Goal: Transaction & Acquisition: Purchase product/service

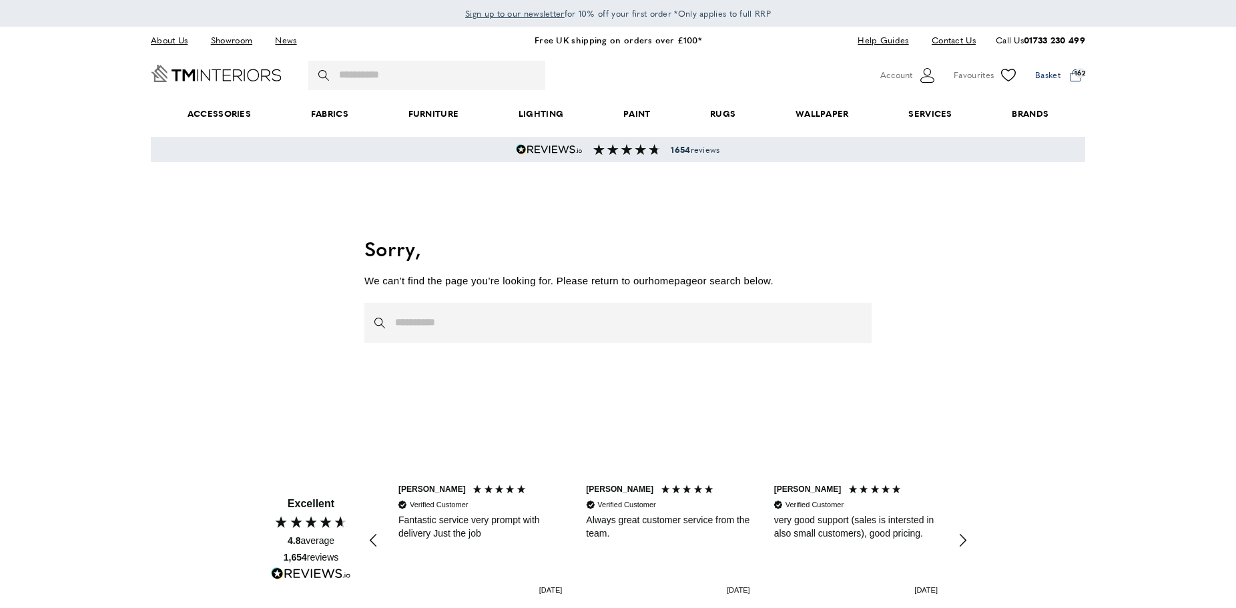
click at [1074, 77] on span at bounding box center [1060, 75] width 50 height 20
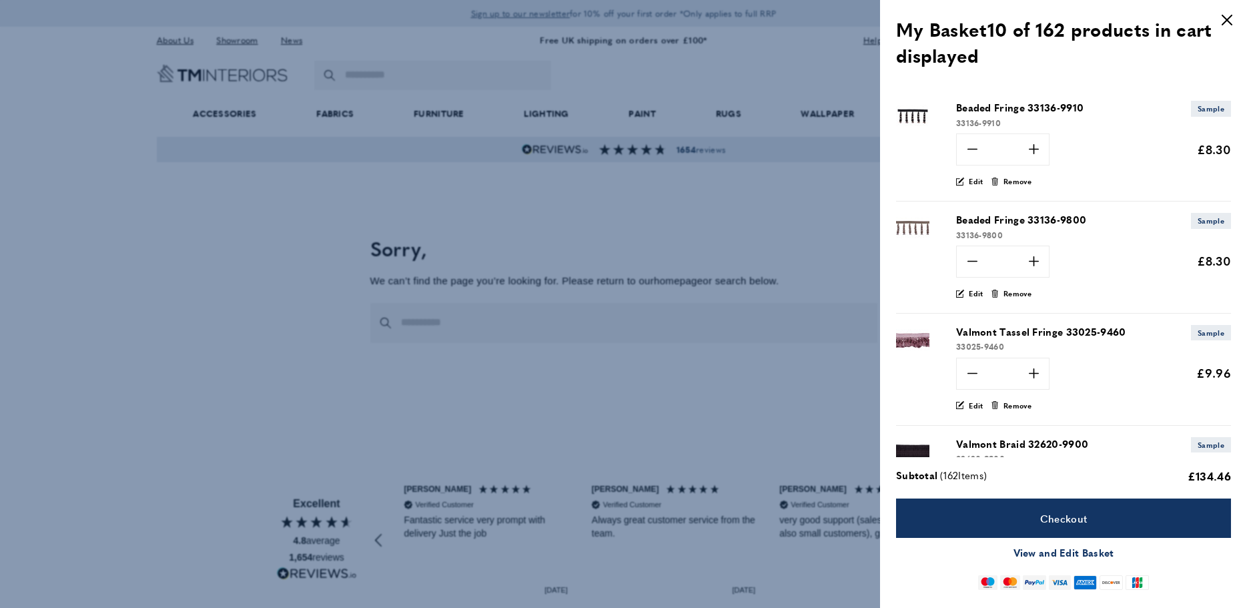
click at [1070, 554] on link "View and Edit Basket" at bounding box center [1064, 552] width 101 height 16
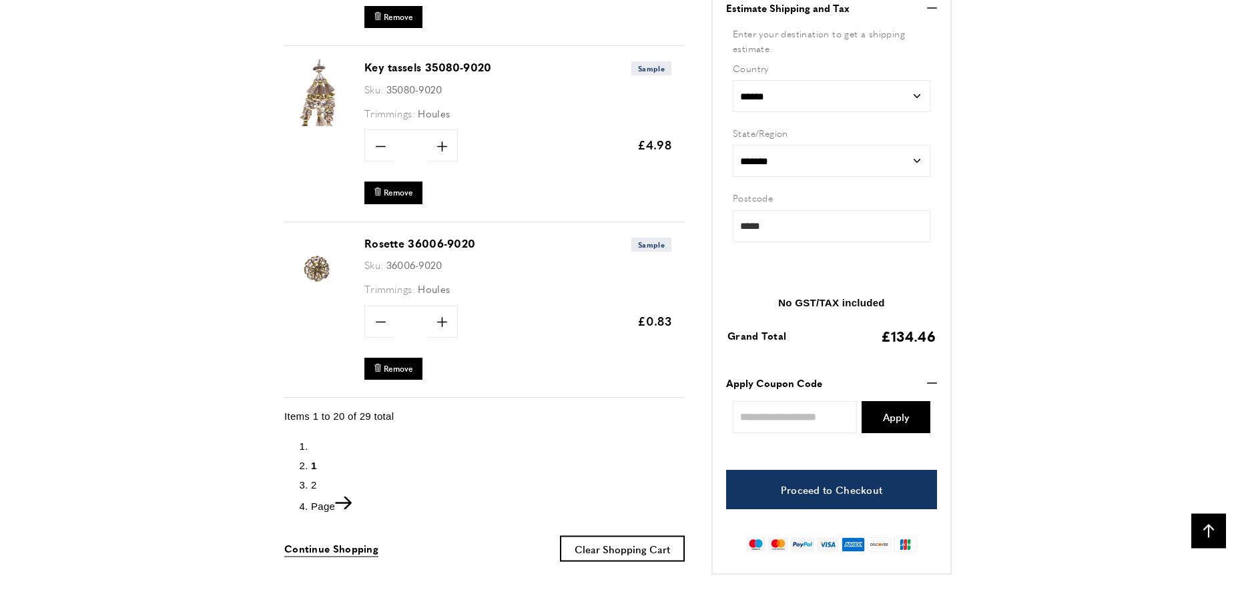
scroll to position [0, 751]
click at [352, 499] on icon "Next" at bounding box center [343, 502] width 17 height 13
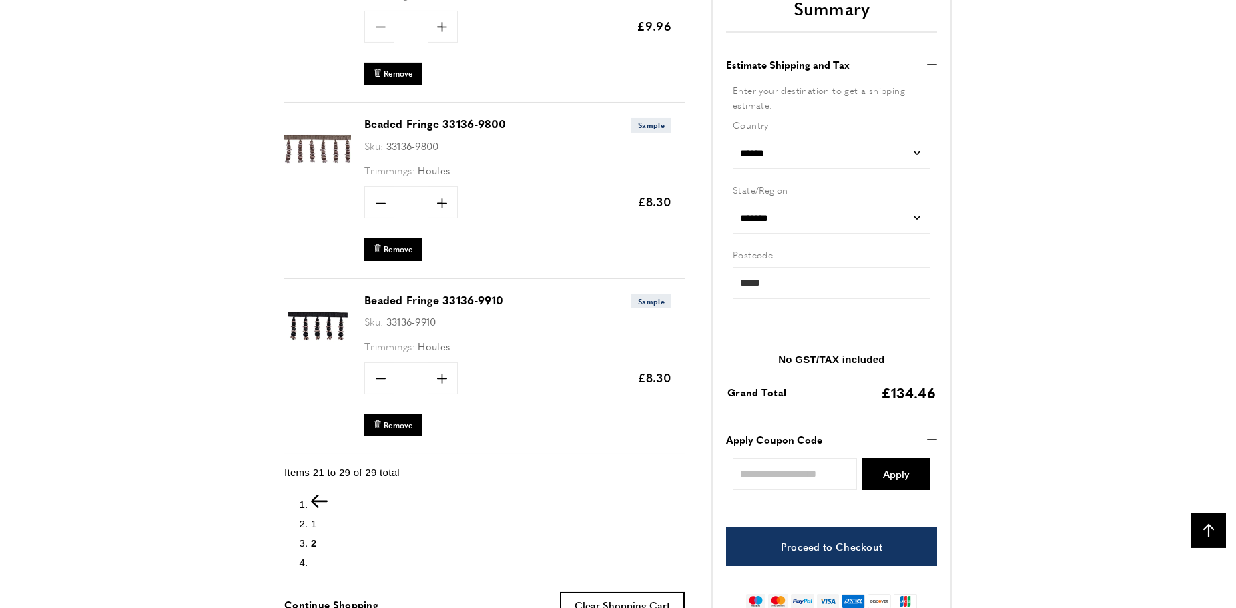
scroll to position [1515, 0]
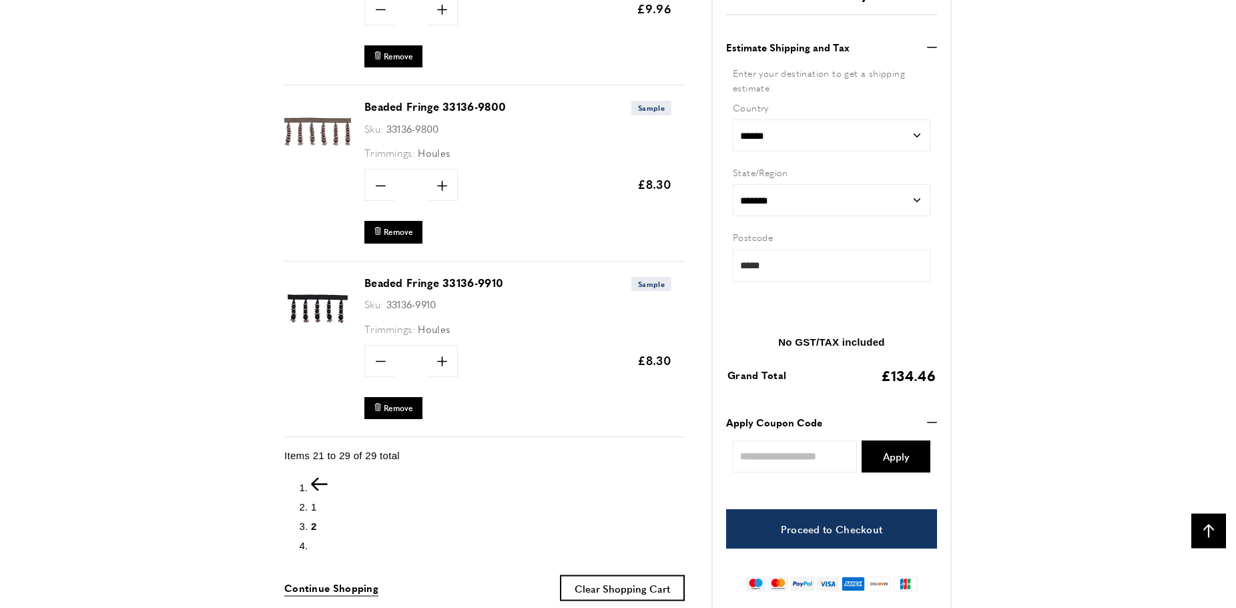
click at [316, 482] on icon "Previous" at bounding box center [319, 483] width 17 height 13
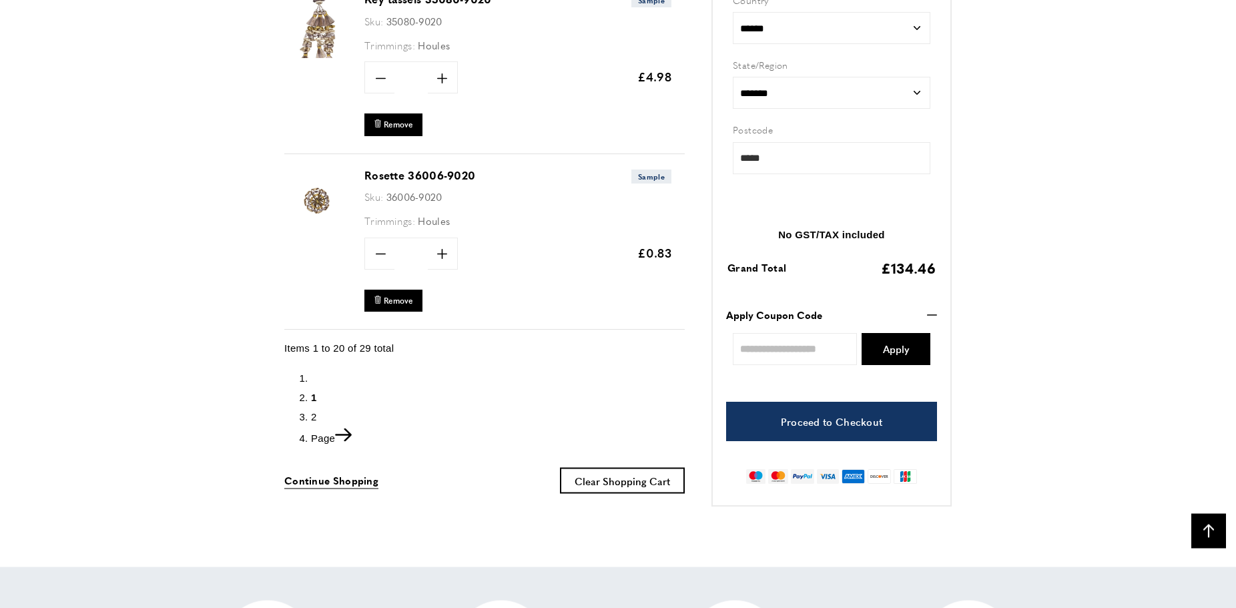
scroll to position [0, 187]
click at [314, 414] on span "2" at bounding box center [314, 415] width 6 height 11
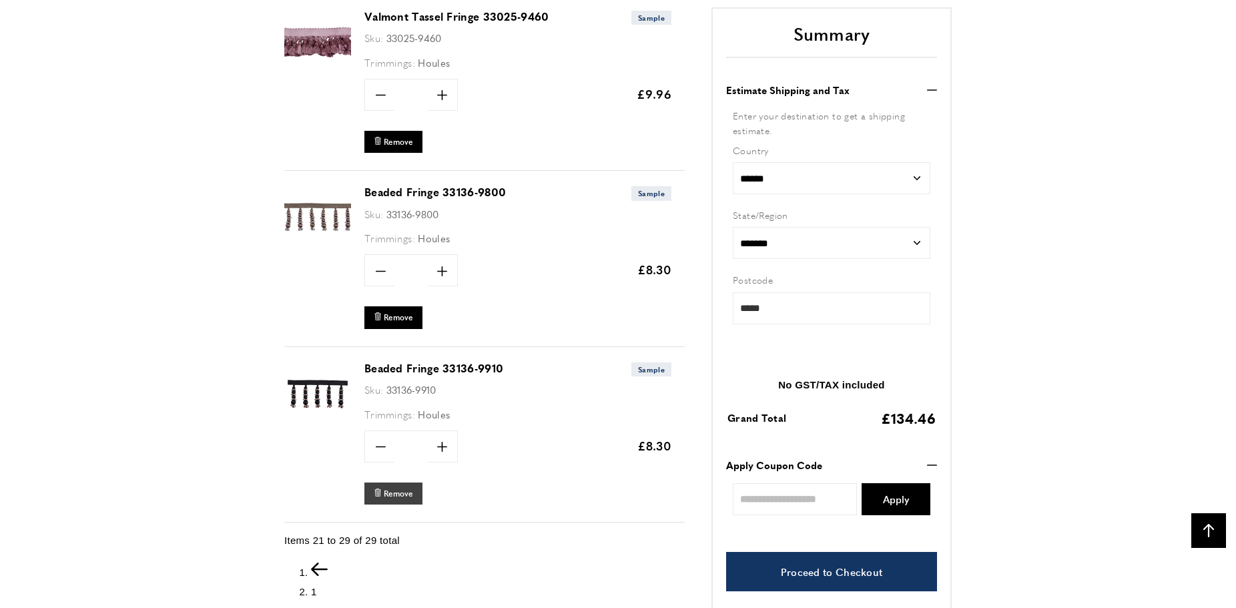
scroll to position [0, 563]
click at [395, 490] on span "Remove" at bounding box center [398, 493] width 29 height 11
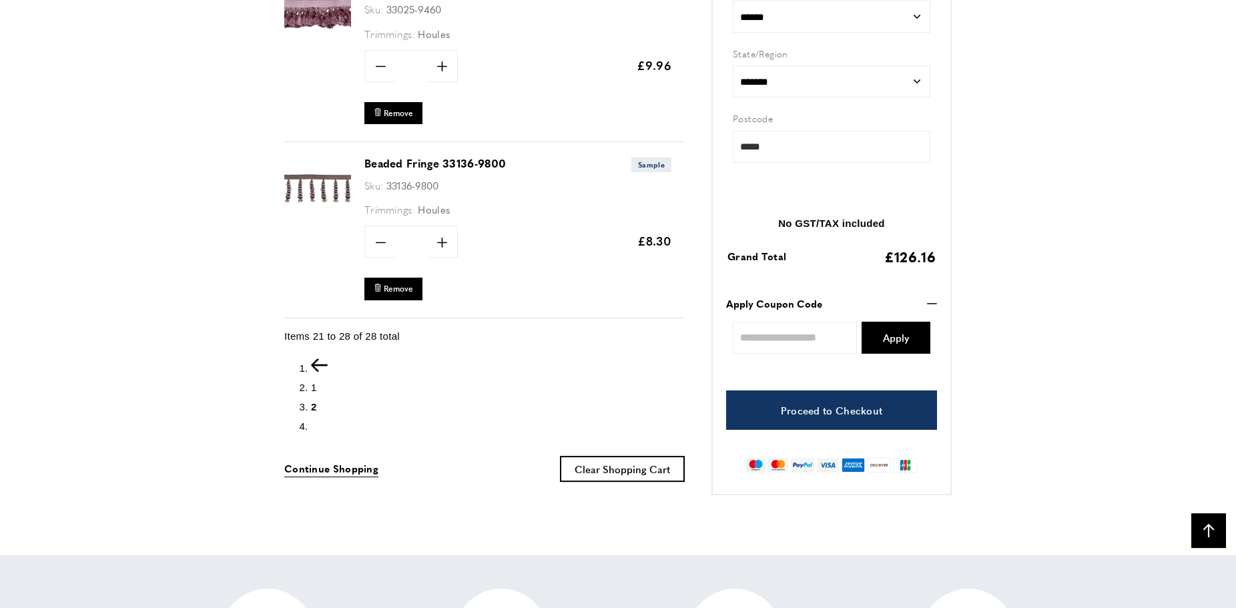
scroll to position [1361, 0]
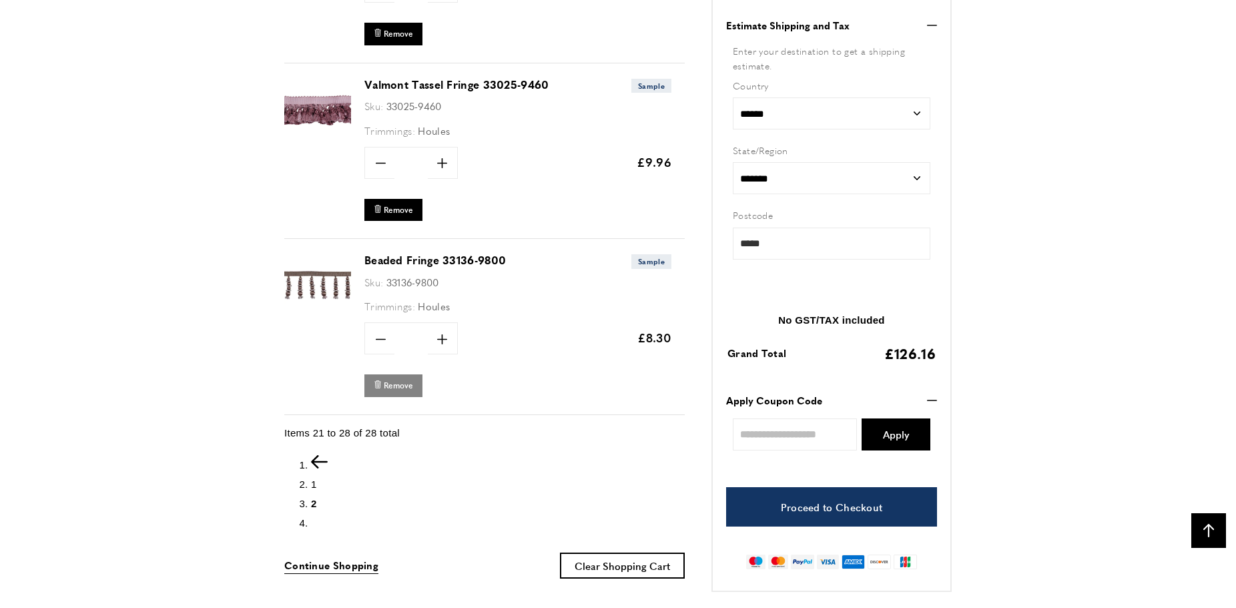
click at [397, 386] on span "Remove" at bounding box center [398, 385] width 29 height 11
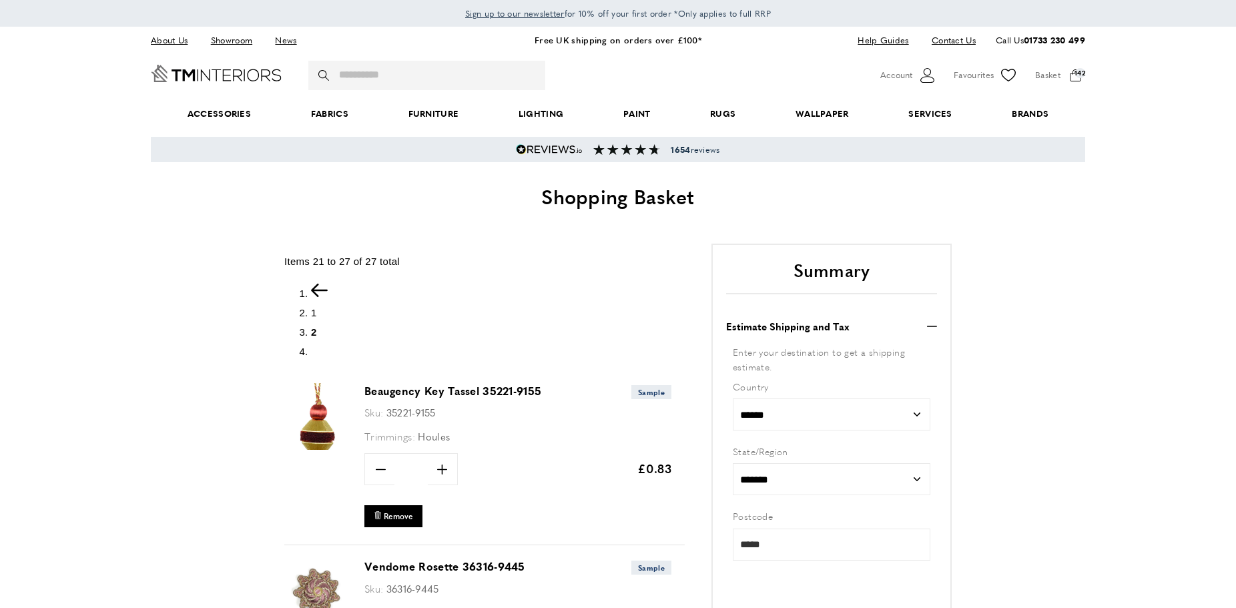
click at [314, 313] on span "1" at bounding box center [314, 312] width 6 height 11
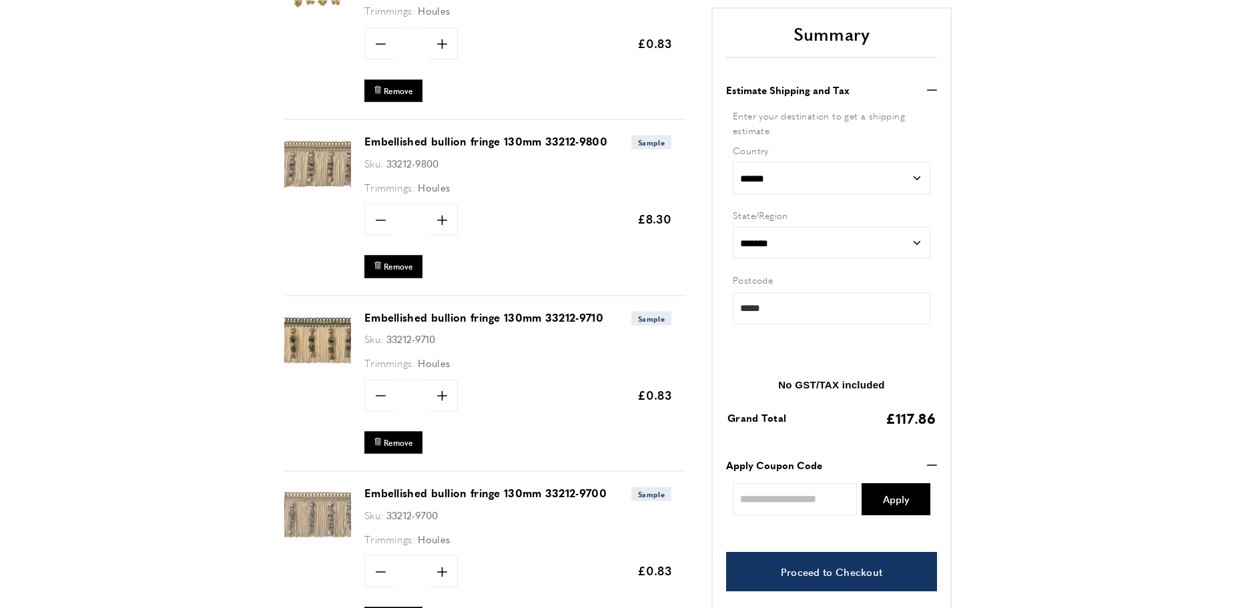
scroll to position [238, 0]
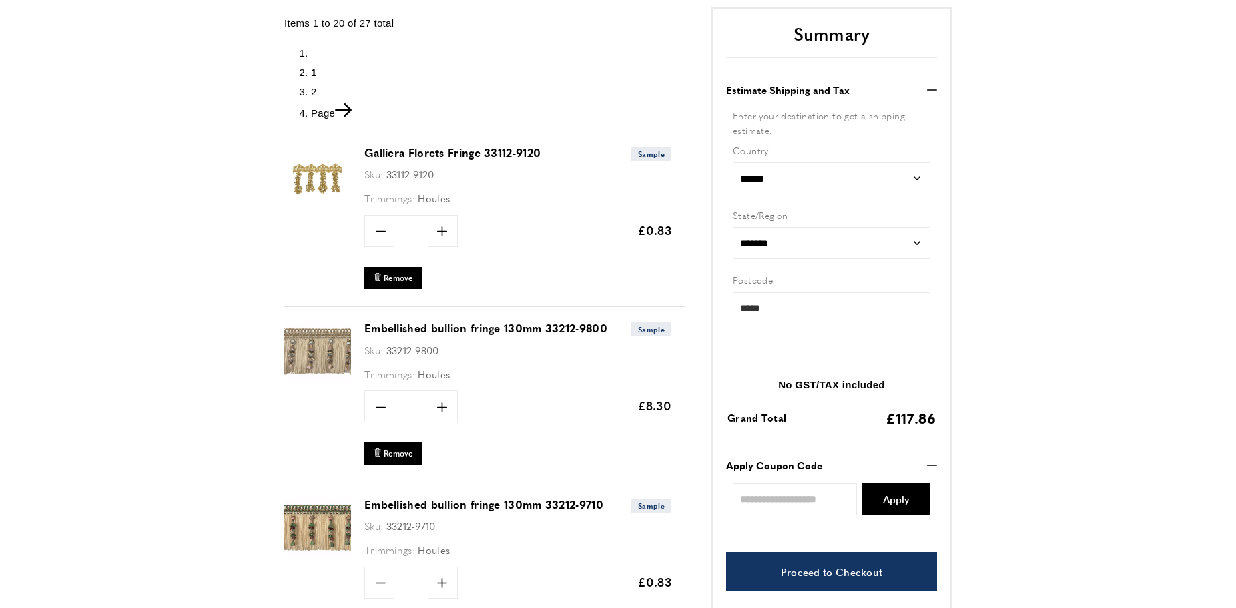
click at [438, 151] on link "Galliera Florets Fringe 33112-9120" at bounding box center [452, 152] width 176 height 15
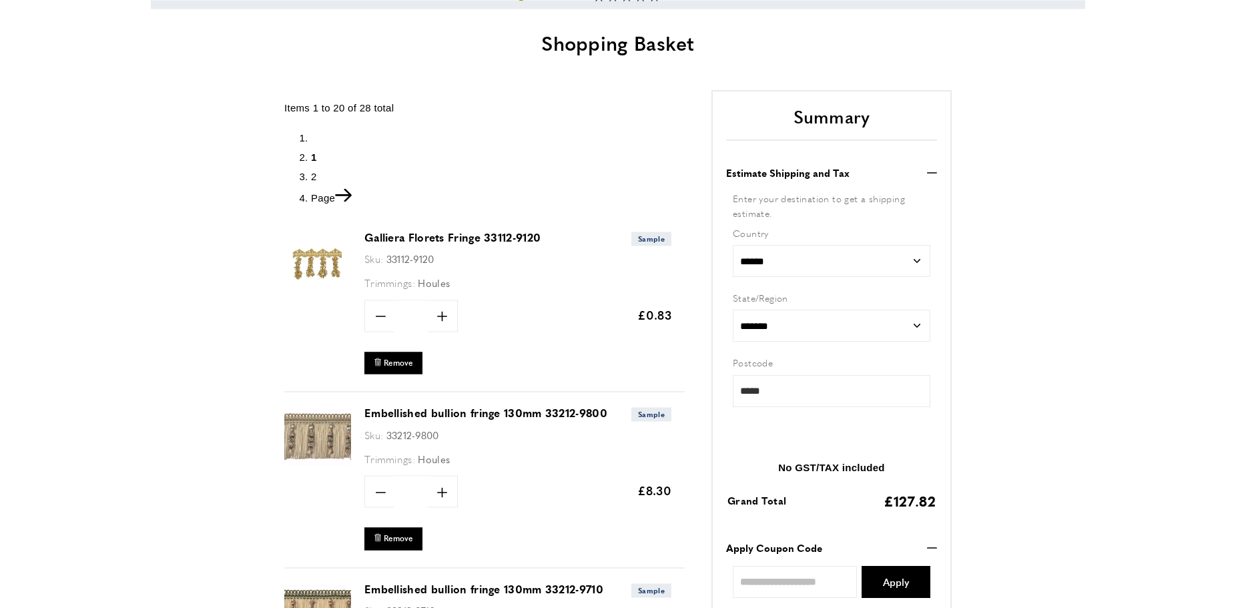
scroll to position [153, 0]
click at [392, 362] on span "Remove" at bounding box center [398, 363] width 29 height 11
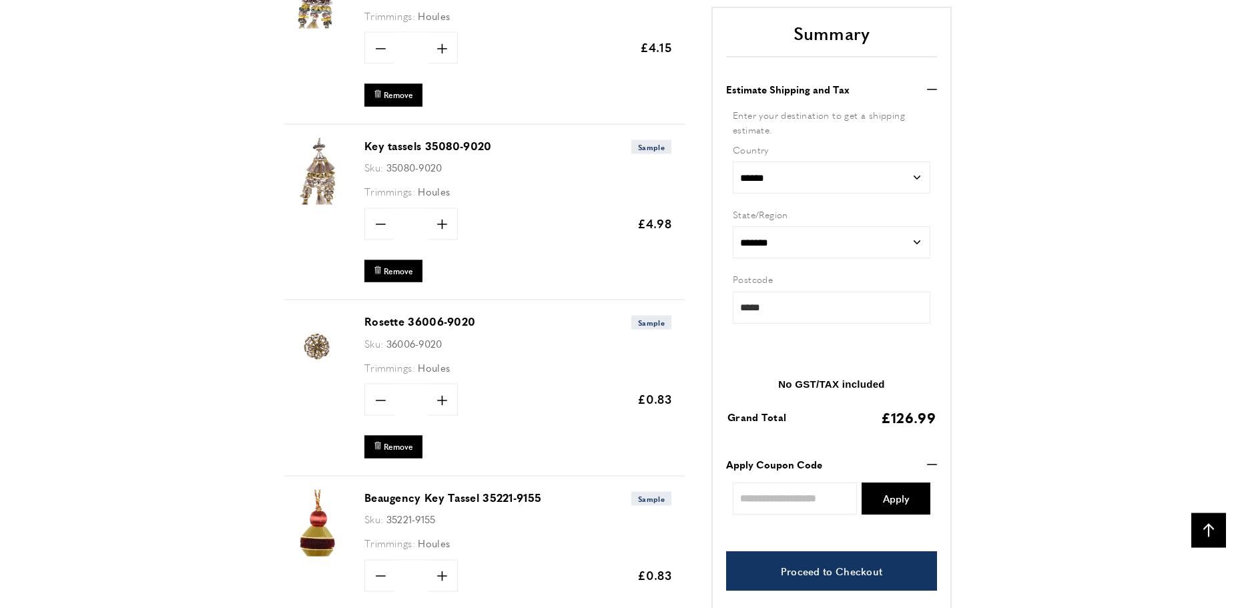
scroll to position [3301, 0]
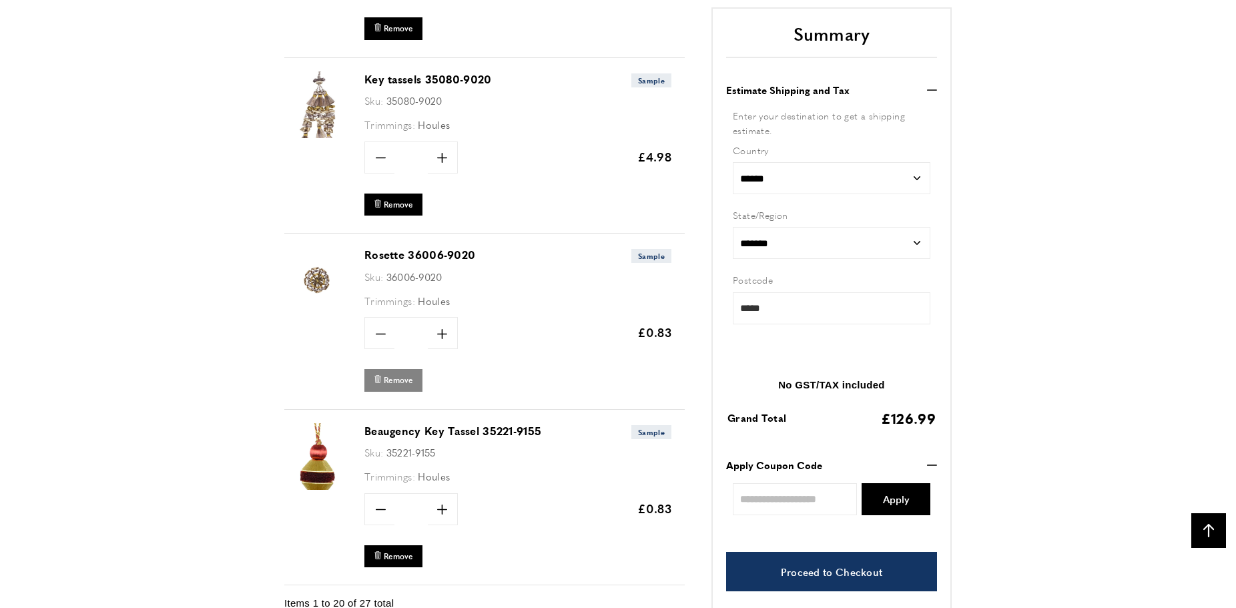
click at [396, 376] on span "Remove" at bounding box center [398, 379] width 29 height 11
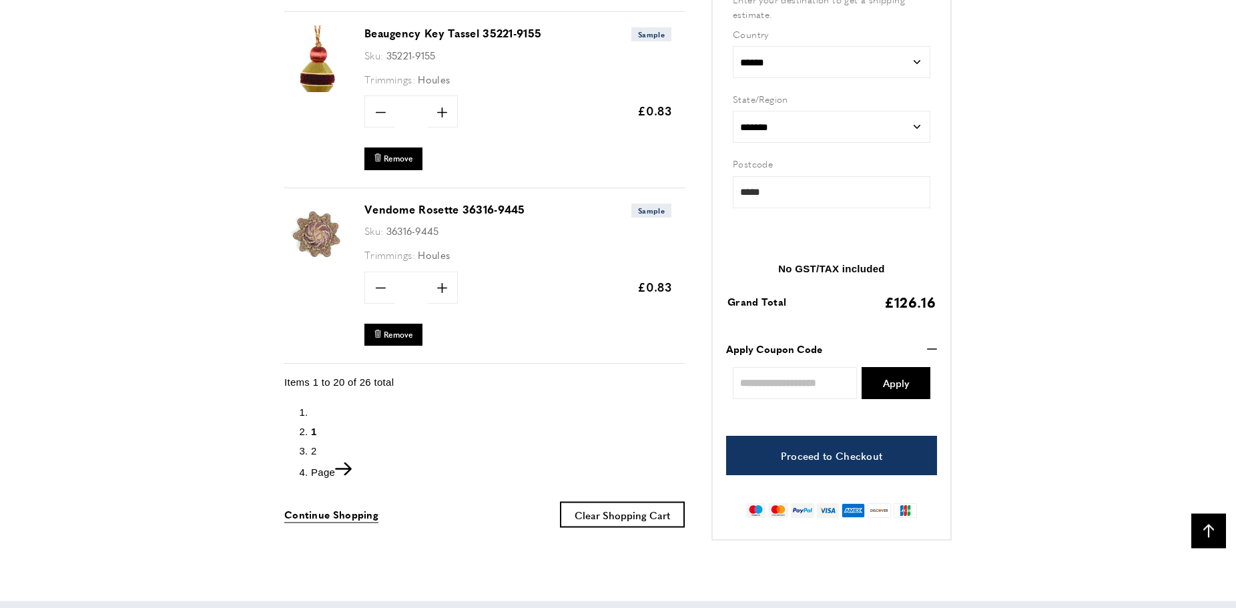
scroll to position [0, 376]
click at [314, 446] on span "2" at bounding box center [314, 449] width 6 height 11
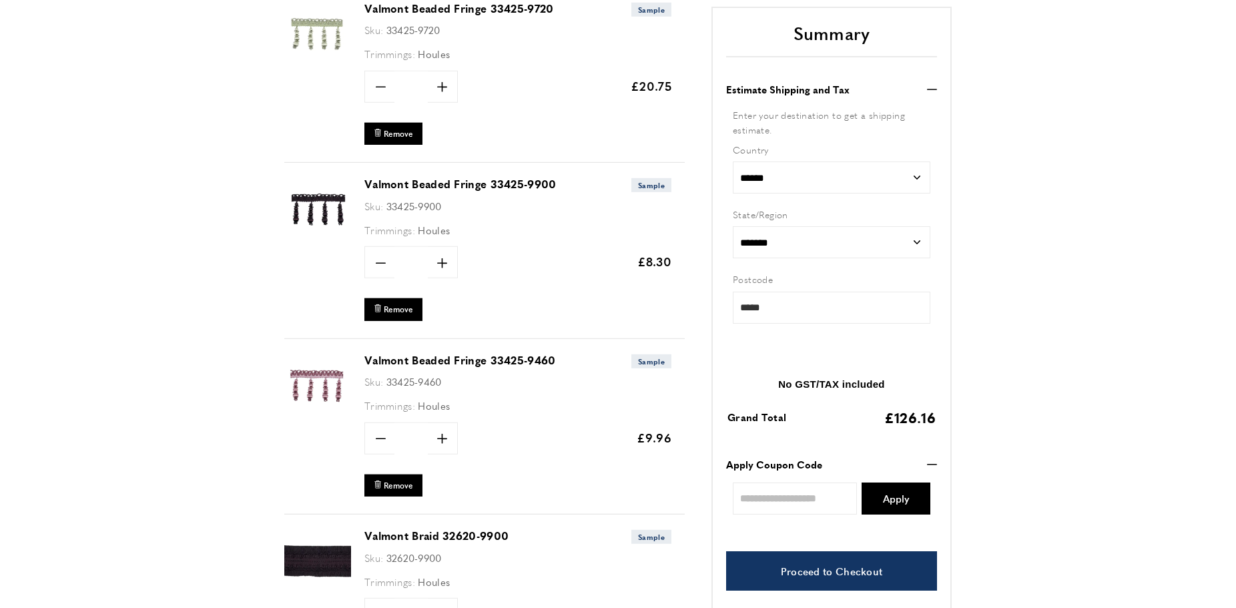
scroll to position [408, 0]
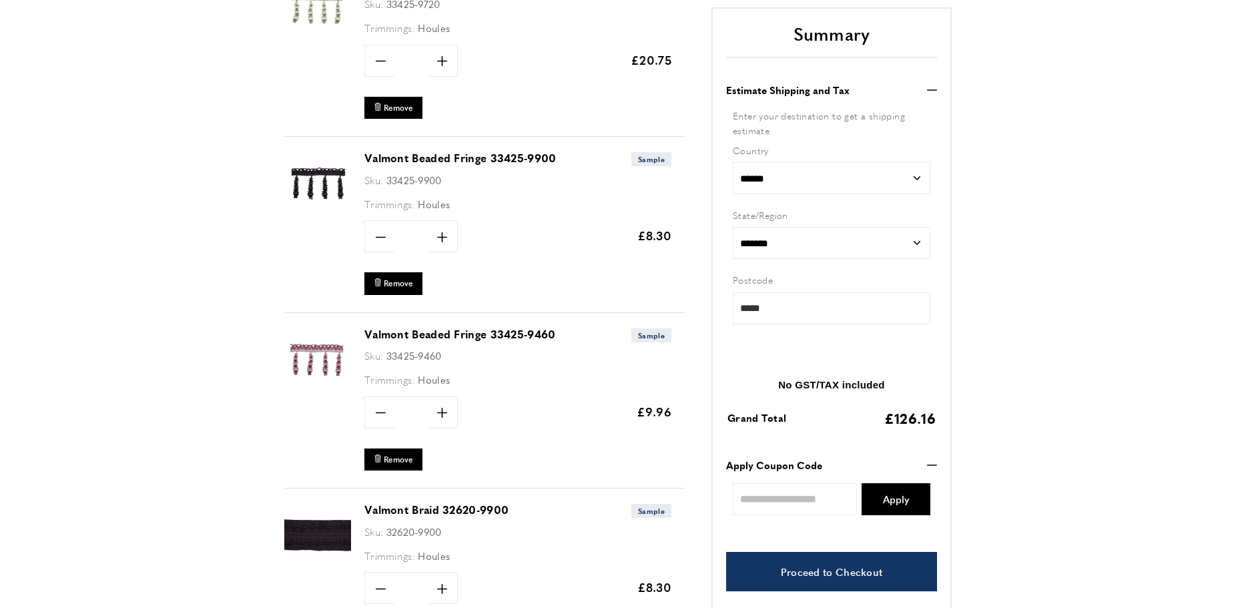
click at [328, 355] on img at bounding box center [317, 359] width 67 height 67
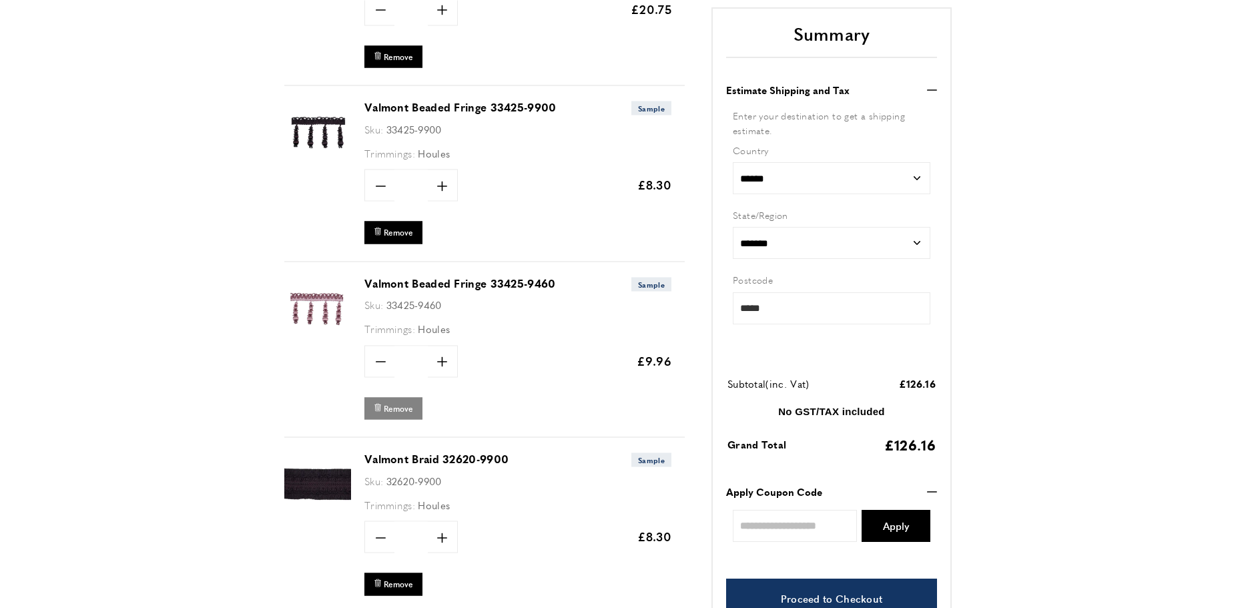
click at [400, 409] on span "Remove" at bounding box center [398, 407] width 29 height 11
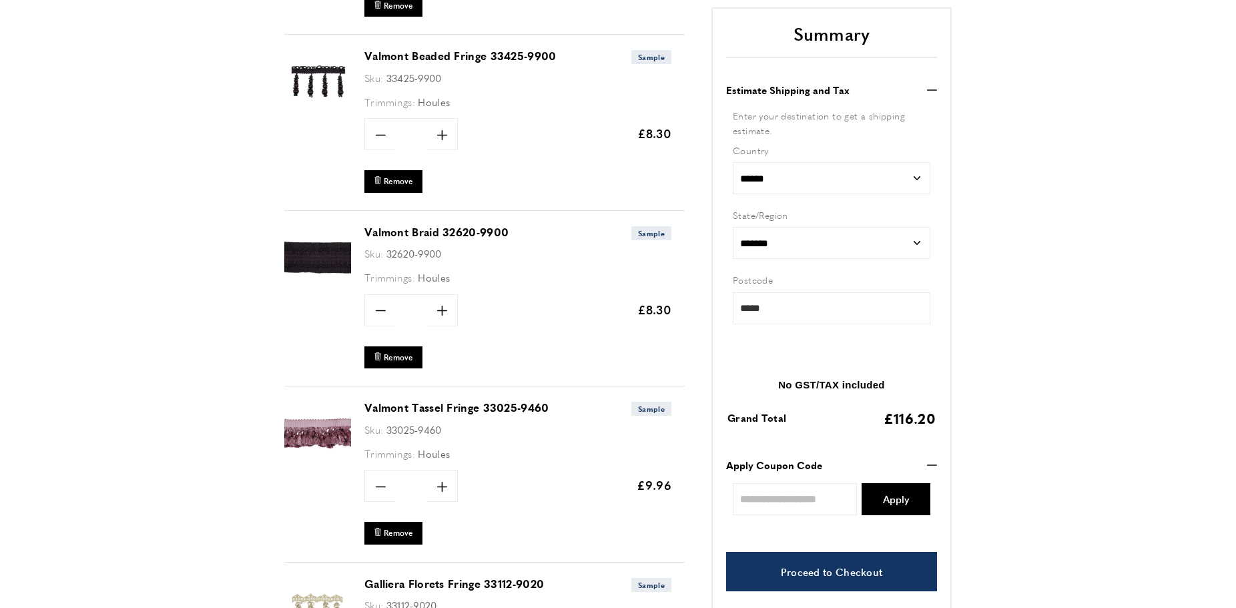
scroll to position [613, 0]
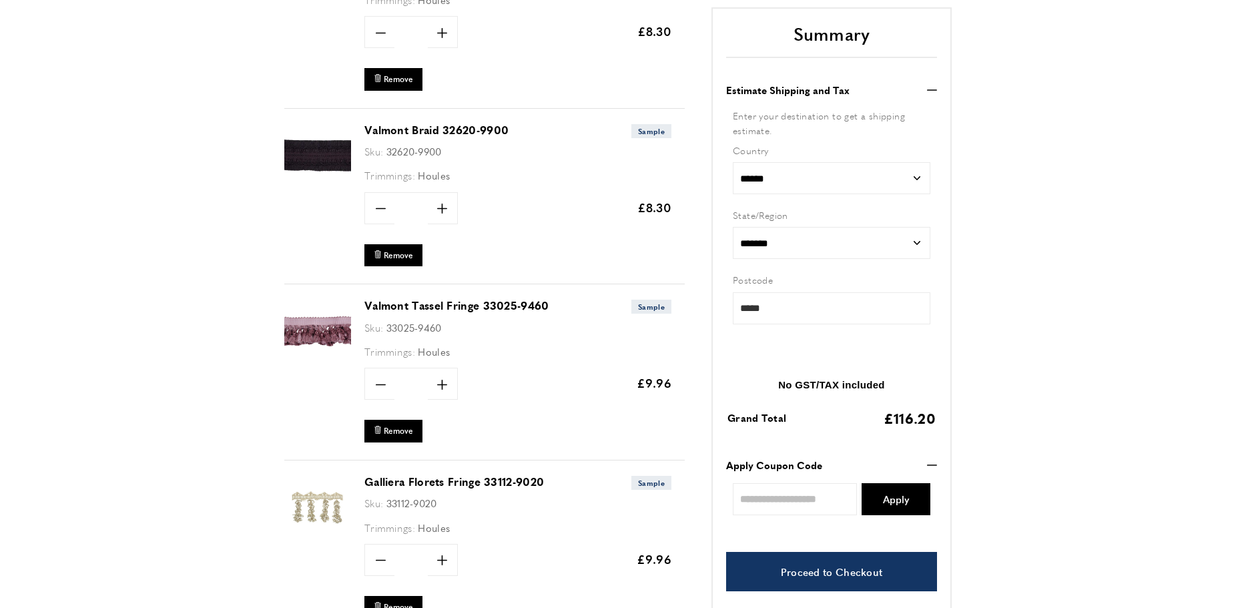
click at [326, 330] on img at bounding box center [317, 331] width 67 height 67
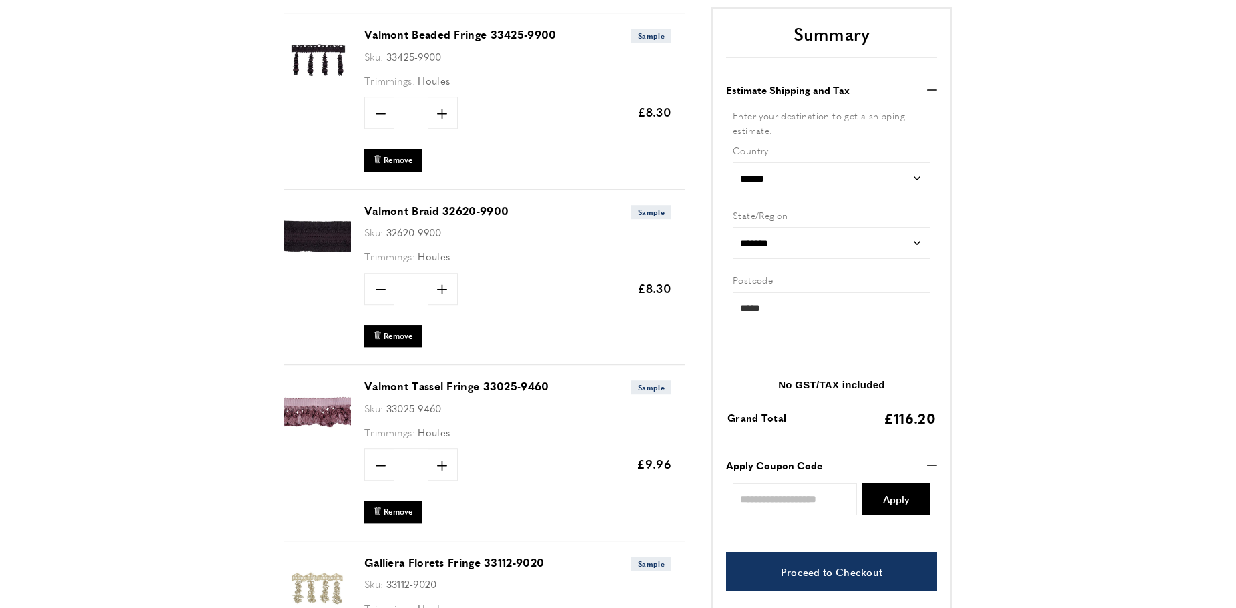
scroll to position [476, 0]
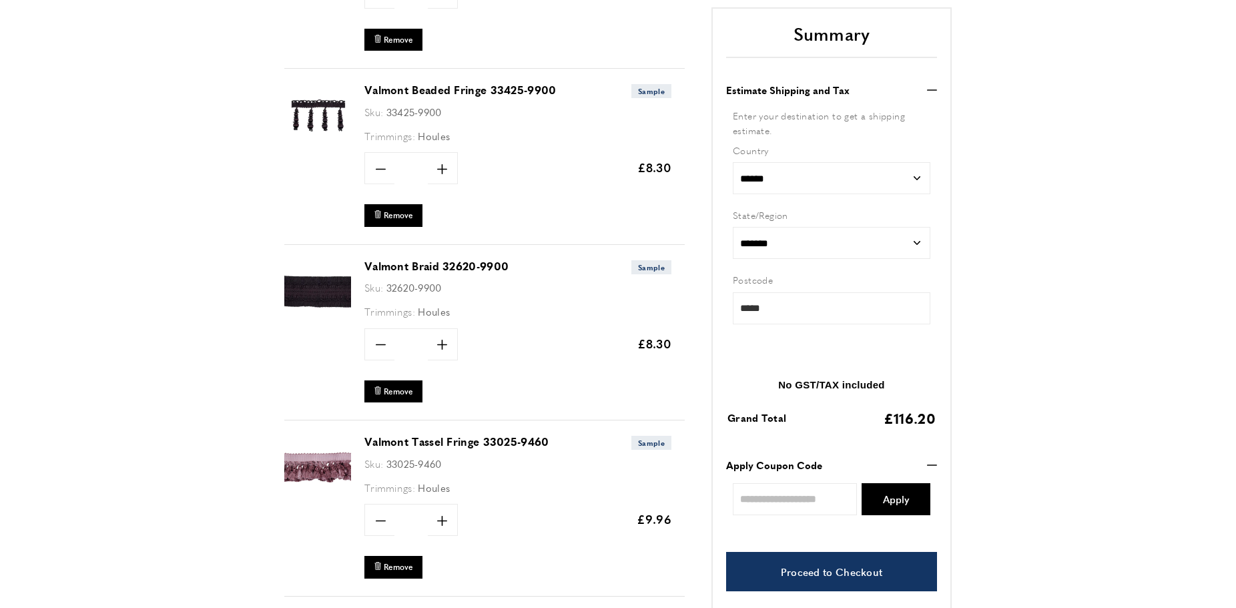
click at [334, 283] on img at bounding box center [317, 291] width 67 height 67
click at [381, 342] on icon "minus" at bounding box center [381, 345] width 10 height 10
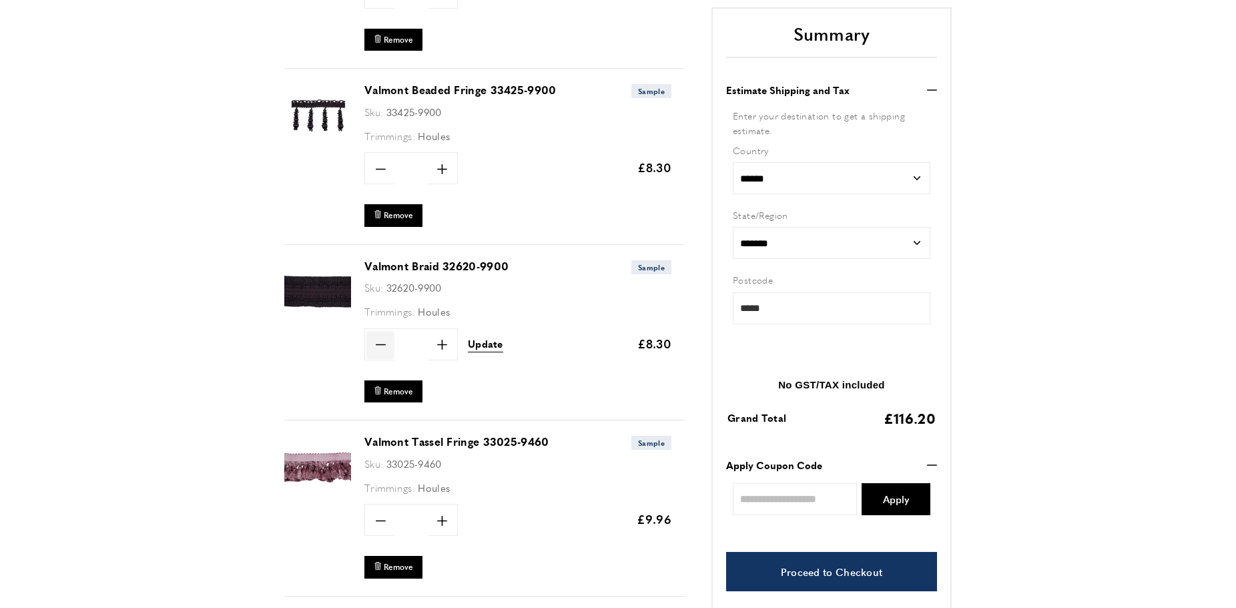
click at [381, 342] on icon "minus" at bounding box center [381, 345] width 10 height 10
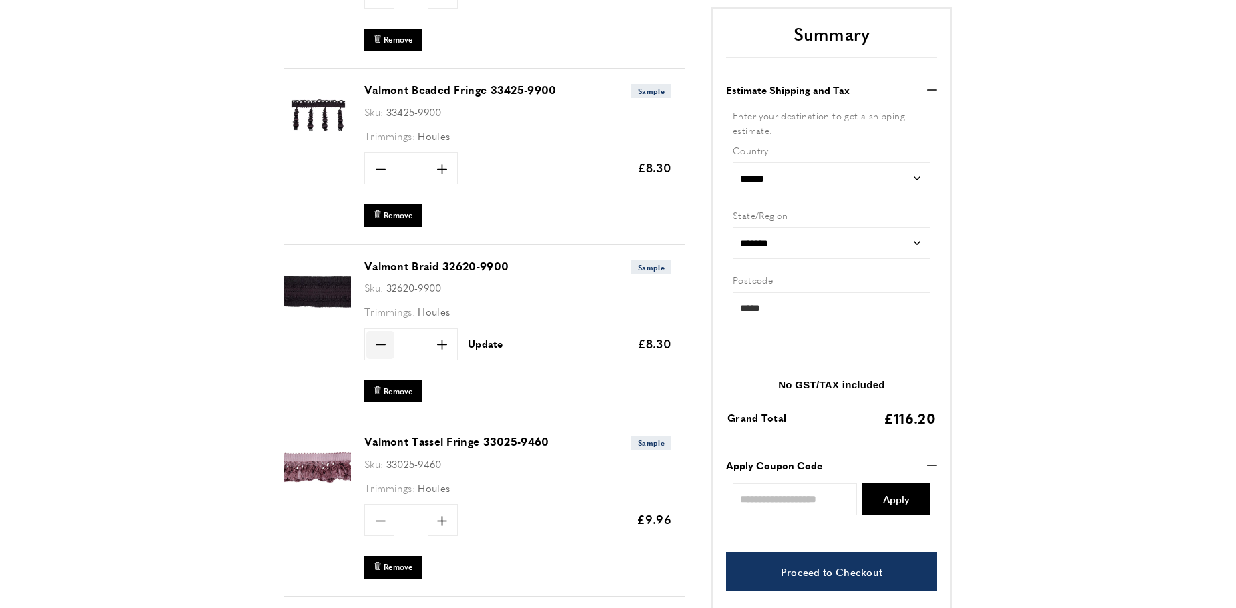
click at [381, 342] on icon "minus" at bounding box center [381, 345] width 10 height 10
type input "*"
click at [482, 347] on span "Update" at bounding box center [485, 344] width 35 height 14
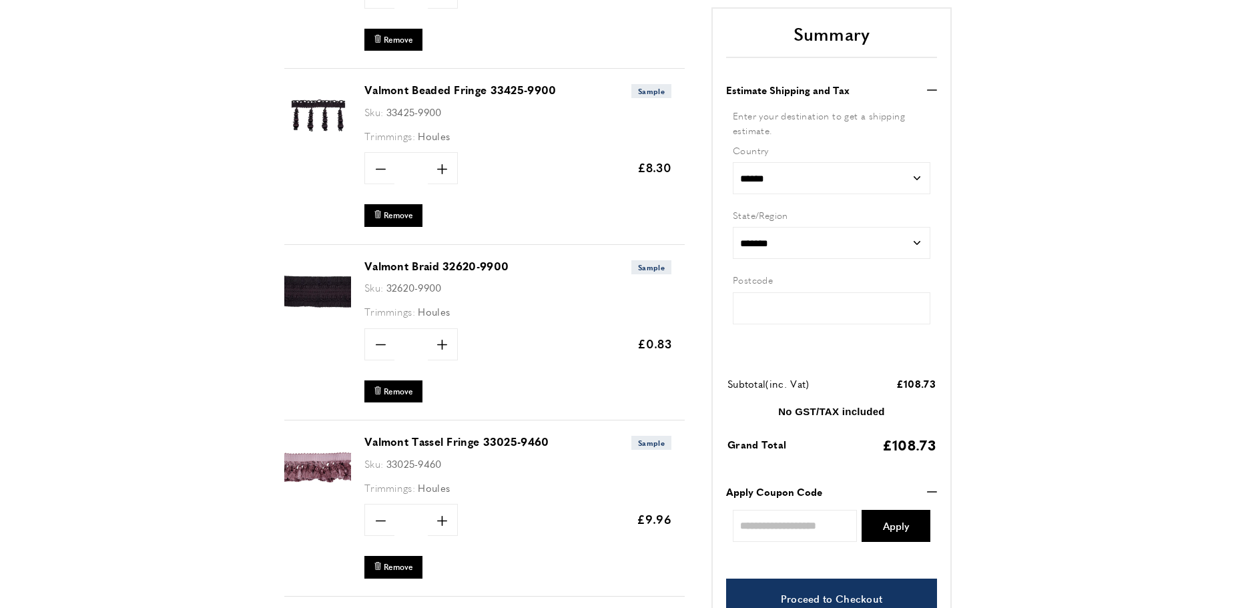
type input "*****"
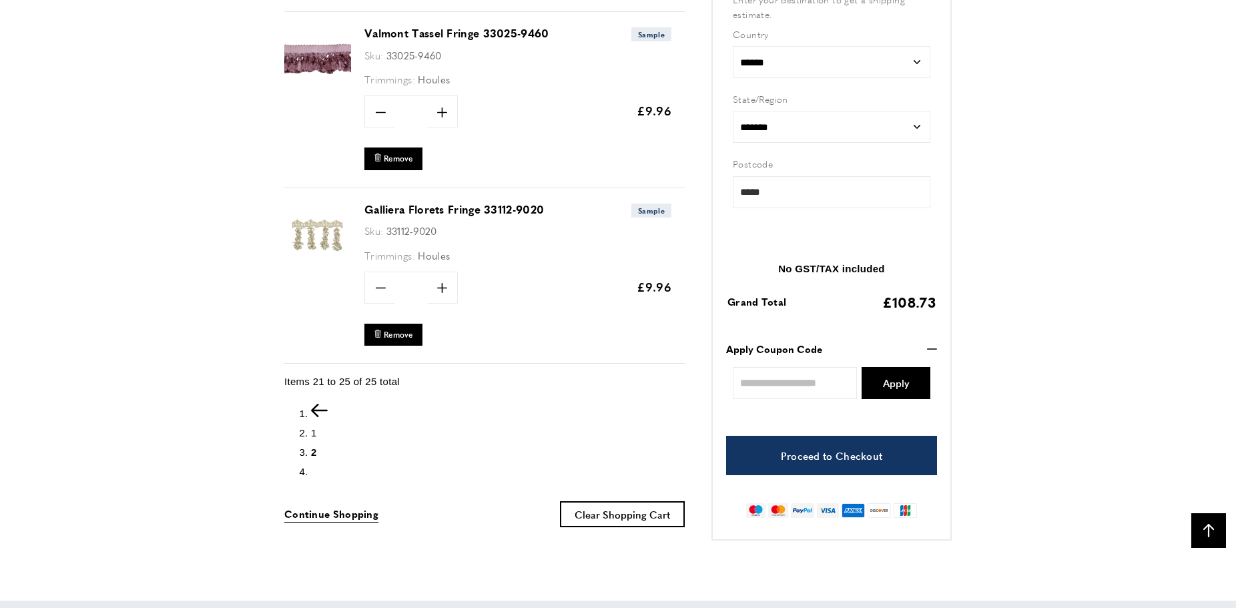
scroll to position [0, 376]
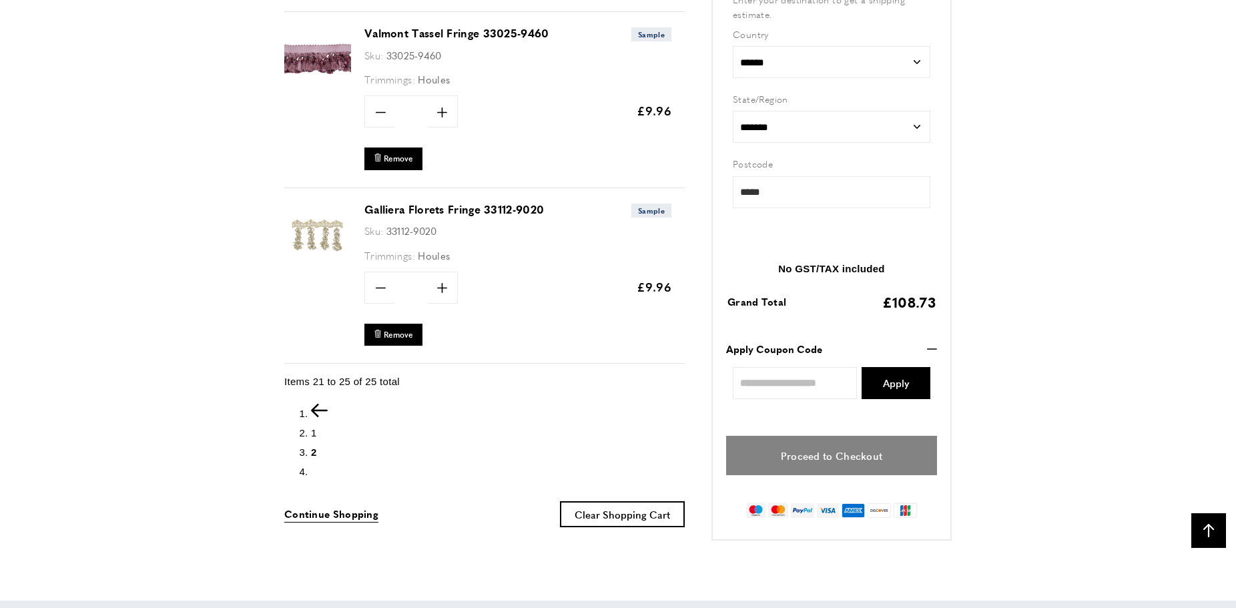
click at [836, 455] on link "Proceed to Checkout" at bounding box center [831, 455] width 211 height 39
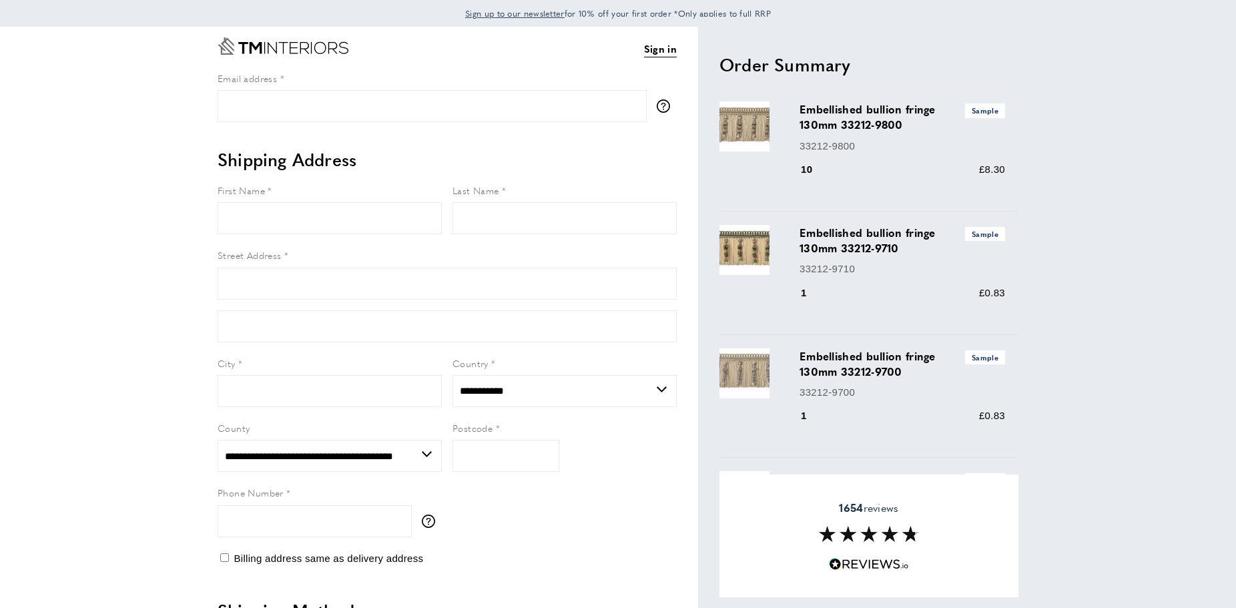
select select "**"
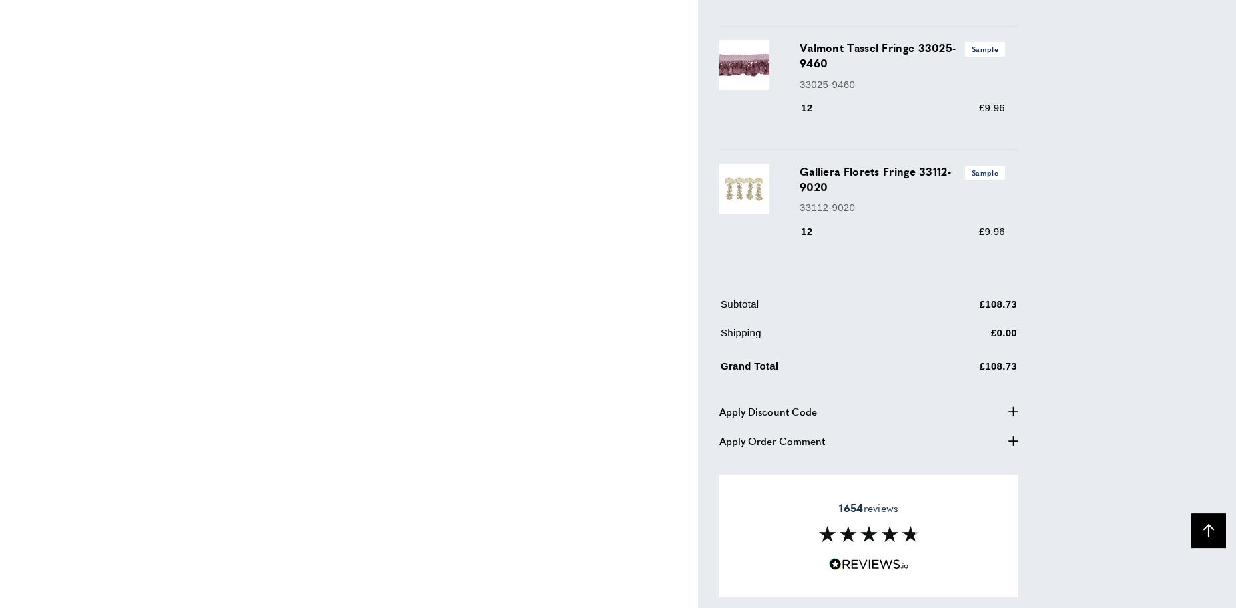
scroll to position [2740, 0]
click at [1014, 413] on icon "button" at bounding box center [1013, 411] width 10 height 10
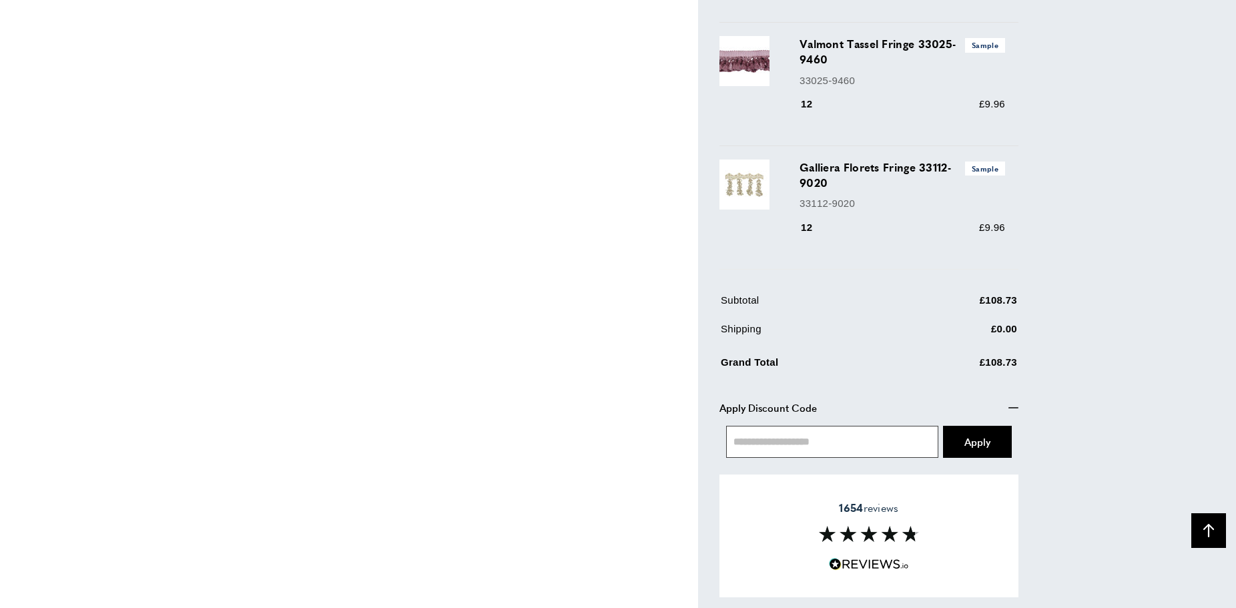
click at [907, 445] on input "text" at bounding box center [832, 442] width 212 height 32
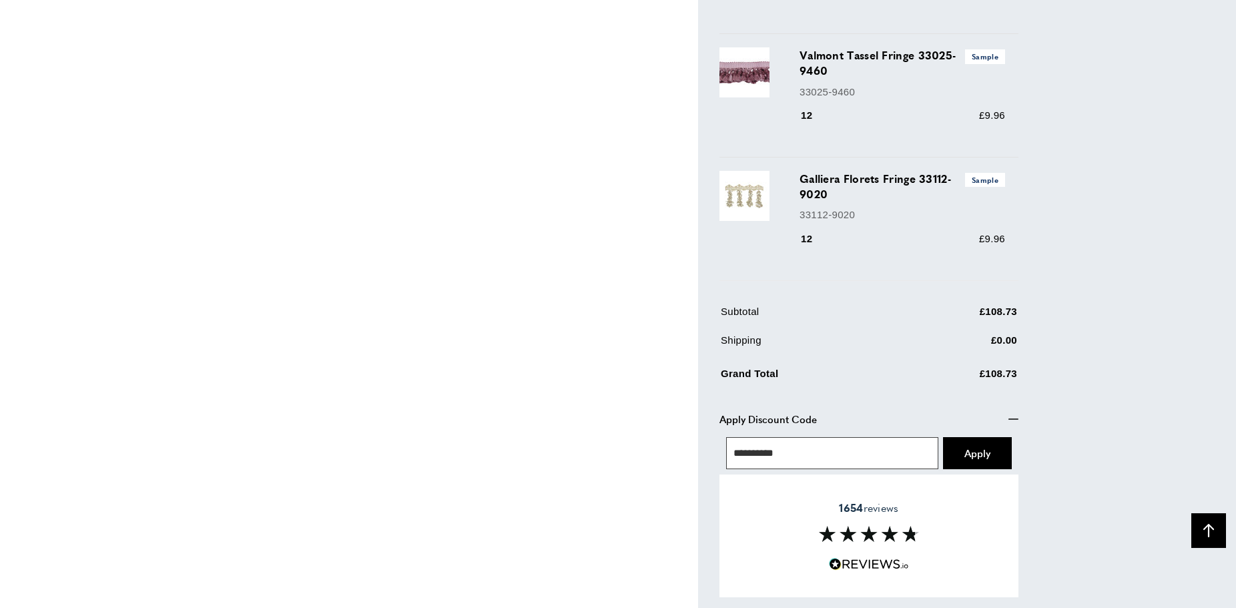
scroll to position [2722, 0]
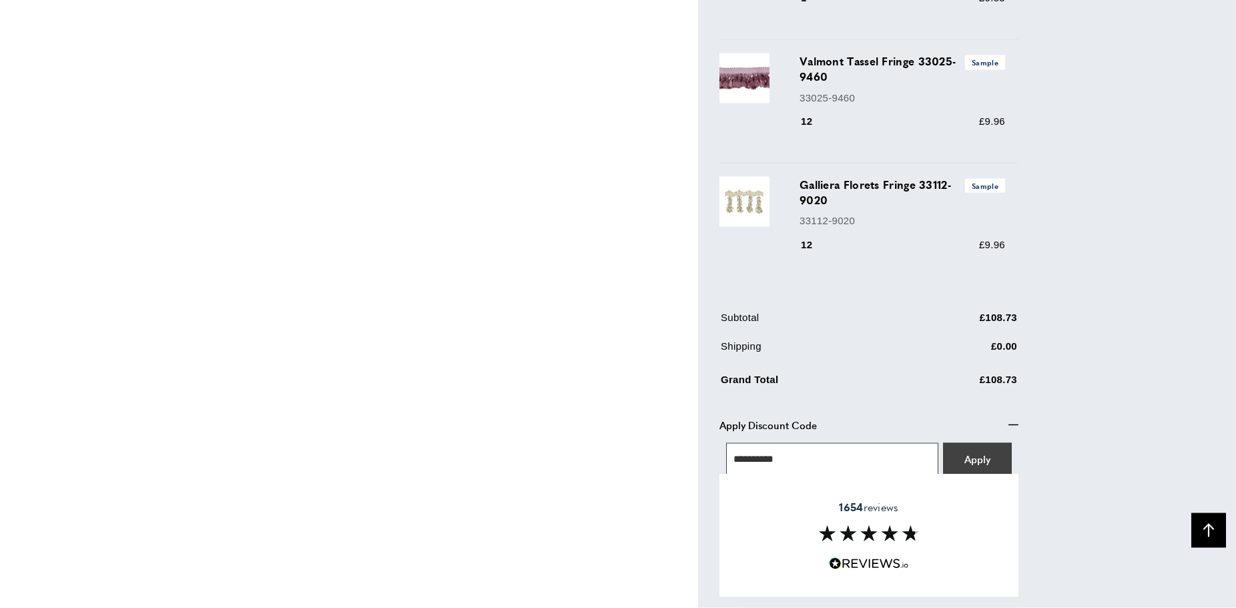
type input "**********"
click at [978, 465] on span "Apply" at bounding box center [977, 459] width 26 height 14
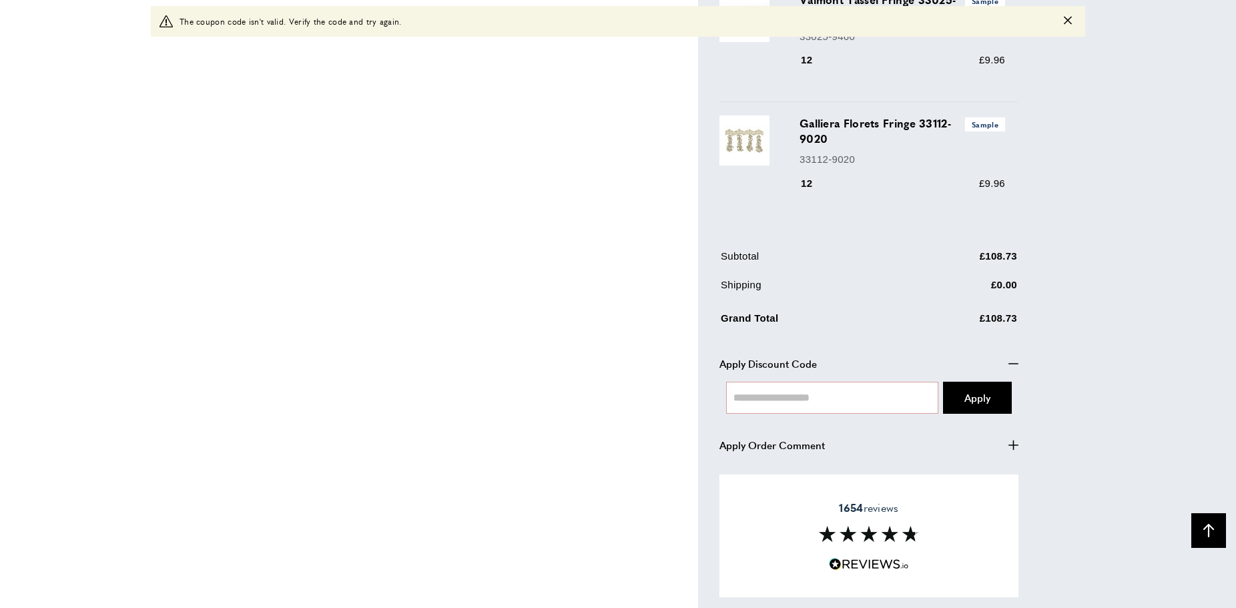
scroll to position [2832, 0]
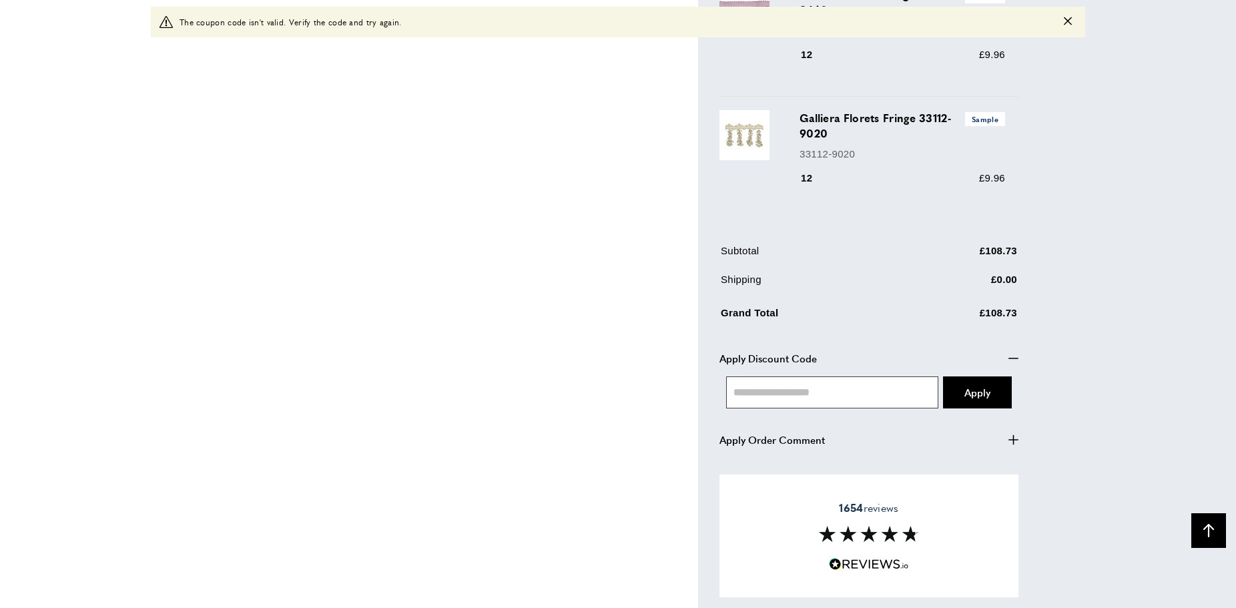
click at [917, 396] on input "text" at bounding box center [832, 392] width 212 height 32
type input "**********"
click at [980, 398] on span "Apply" at bounding box center [977, 392] width 26 height 14
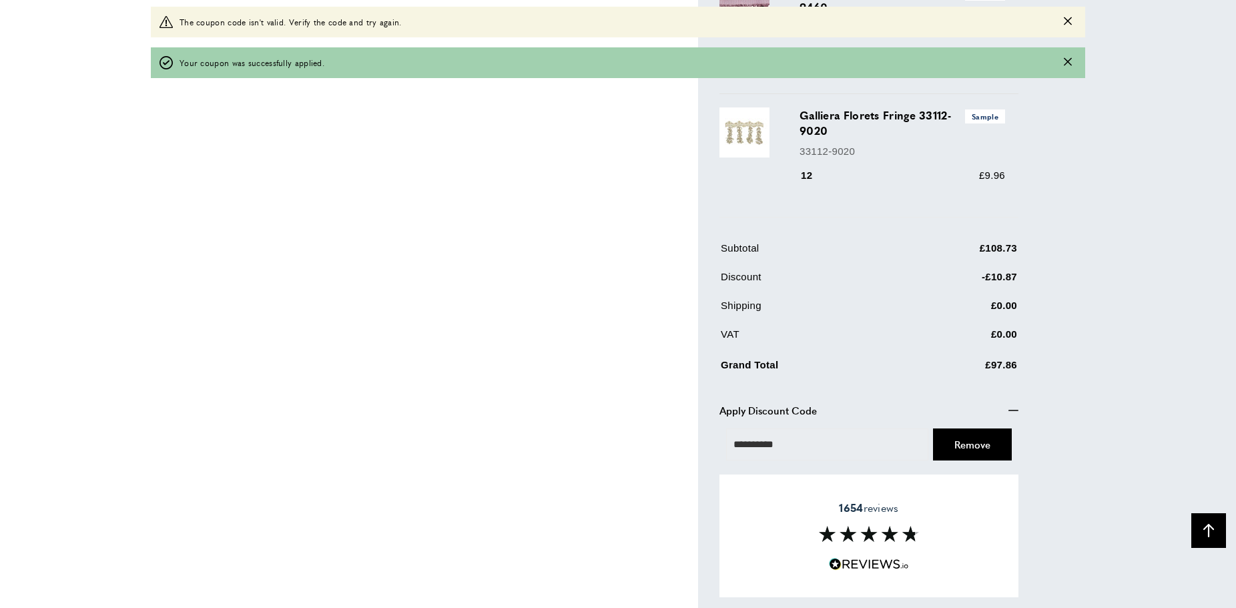
scroll to position [2928, 0]
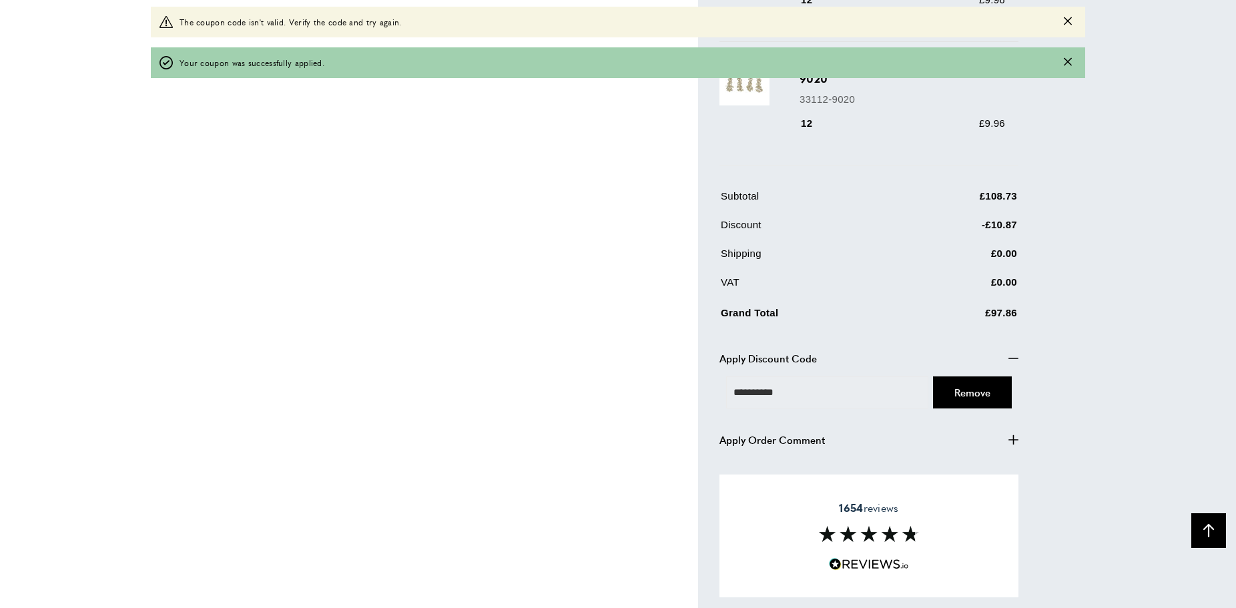
click at [1014, 440] on icon "button" at bounding box center [1013, 440] width 10 height 10
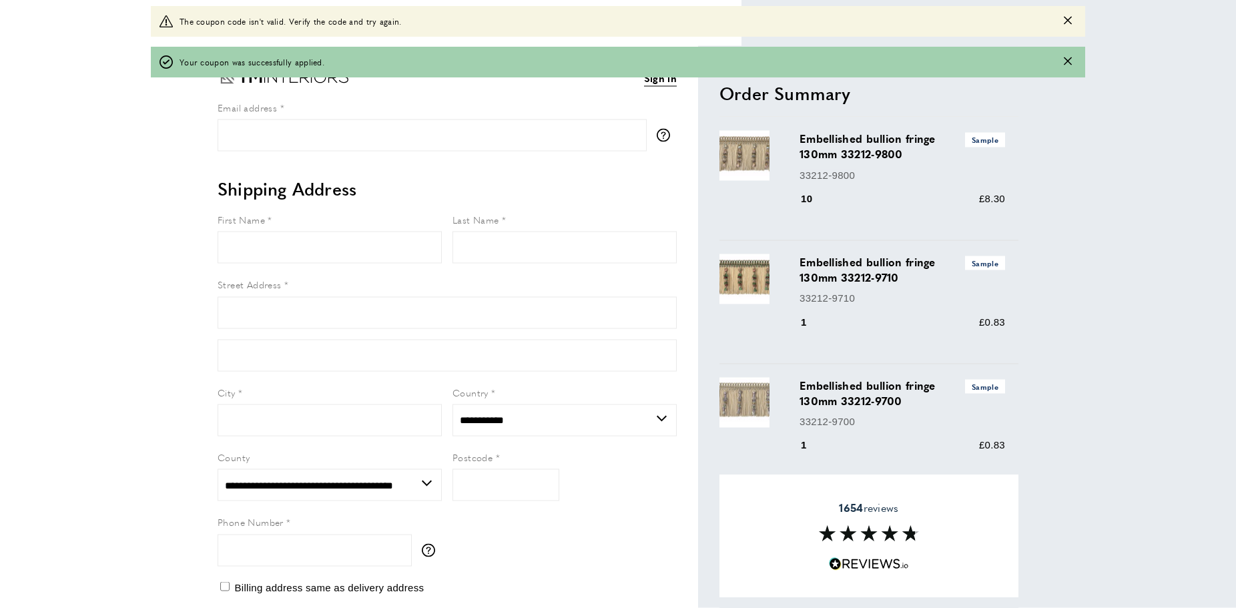
scroll to position [0, 0]
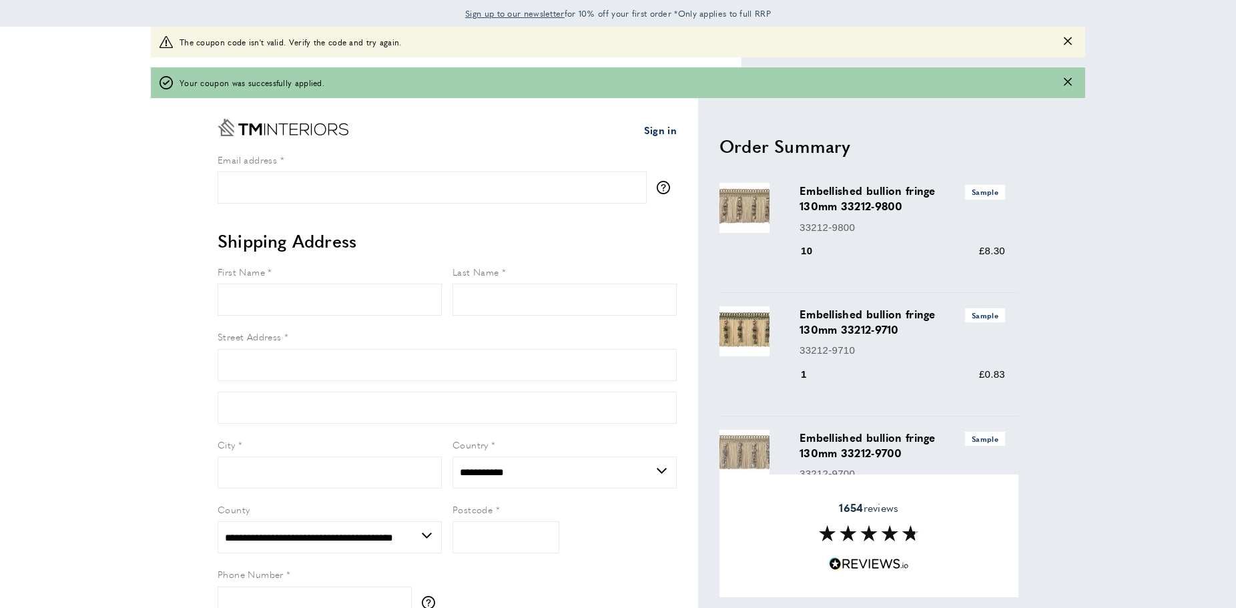
click at [653, 131] on link "Sign in" at bounding box center [660, 130] width 33 height 16
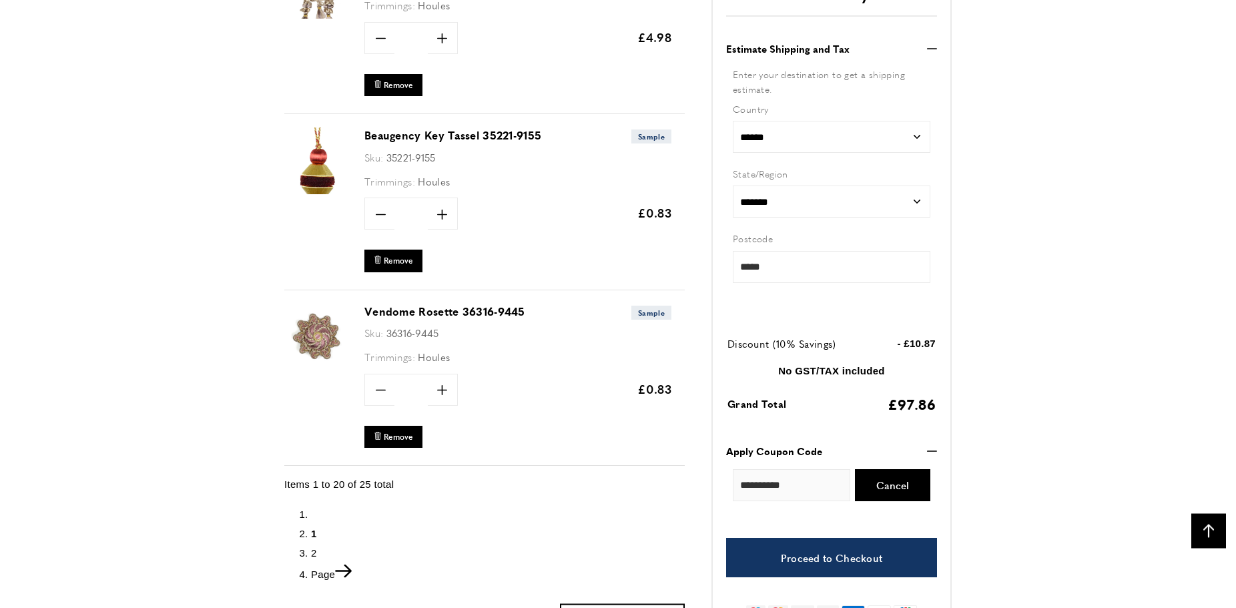
scroll to position [0, 376]
click at [401, 434] on span "Remove" at bounding box center [398, 436] width 29 height 11
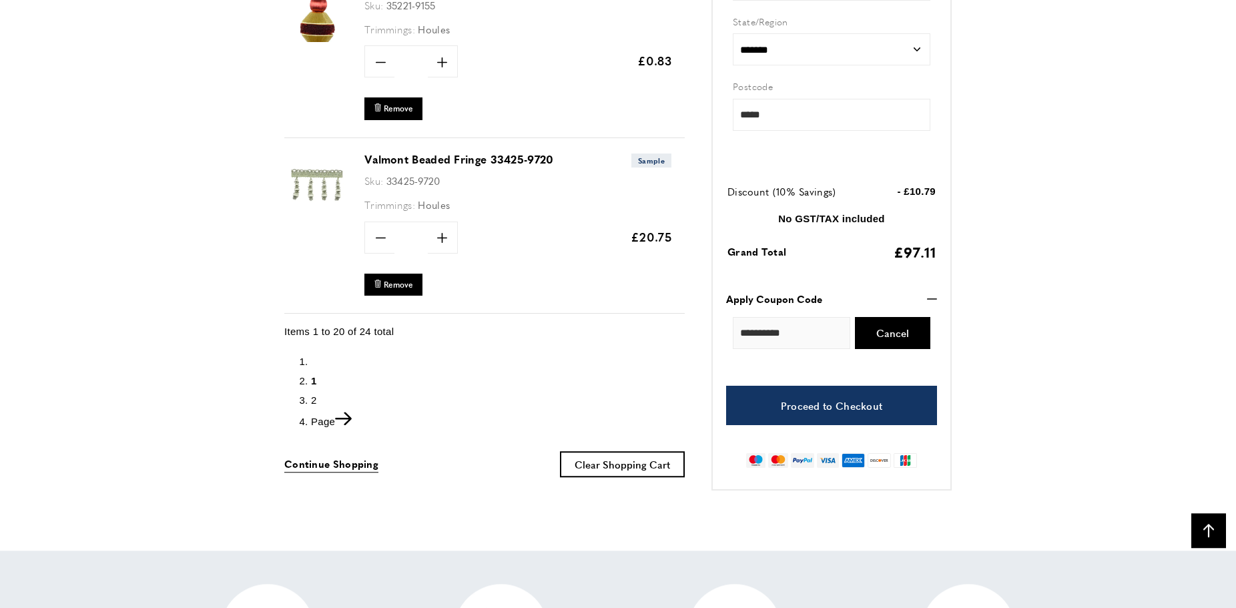
scroll to position [3573, 0]
click at [314, 396] on span "2" at bounding box center [314, 399] width 6 height 11
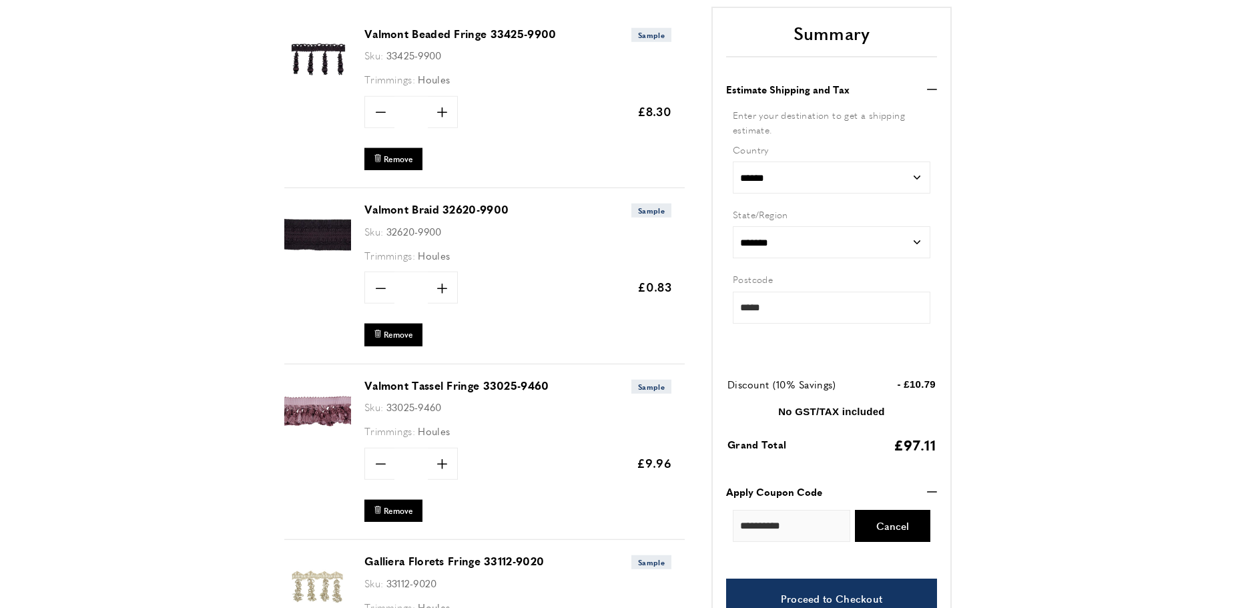
scroll to position [374, 0]
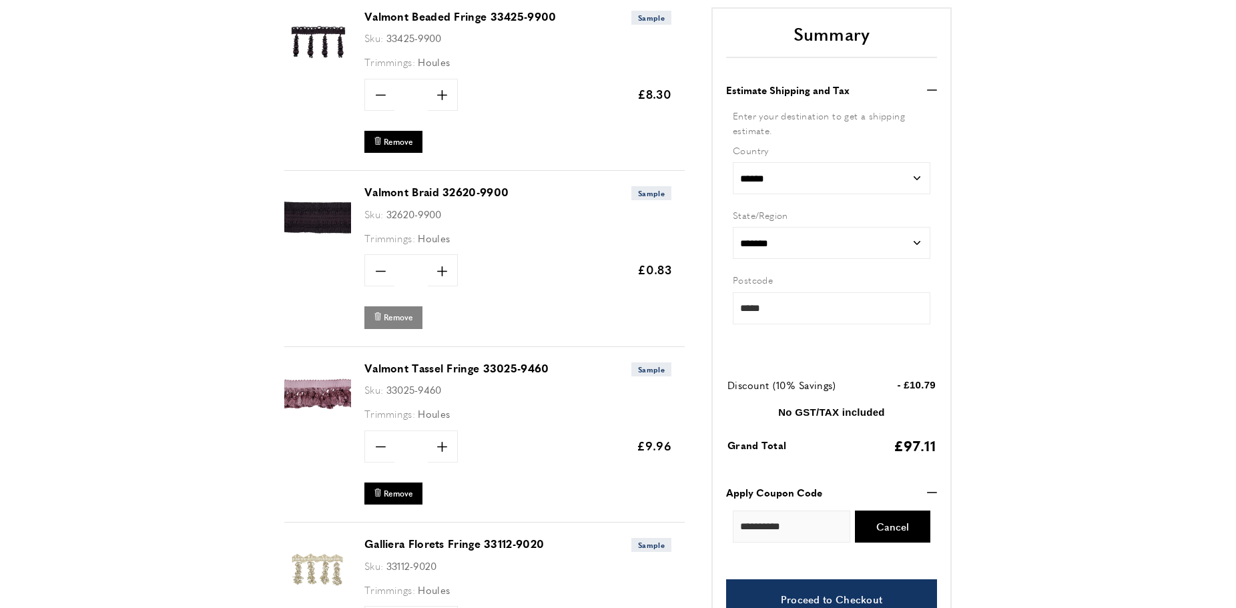
click at [395, 318] on span "Remove" at bounding box center [398, 317] width 29 height 11
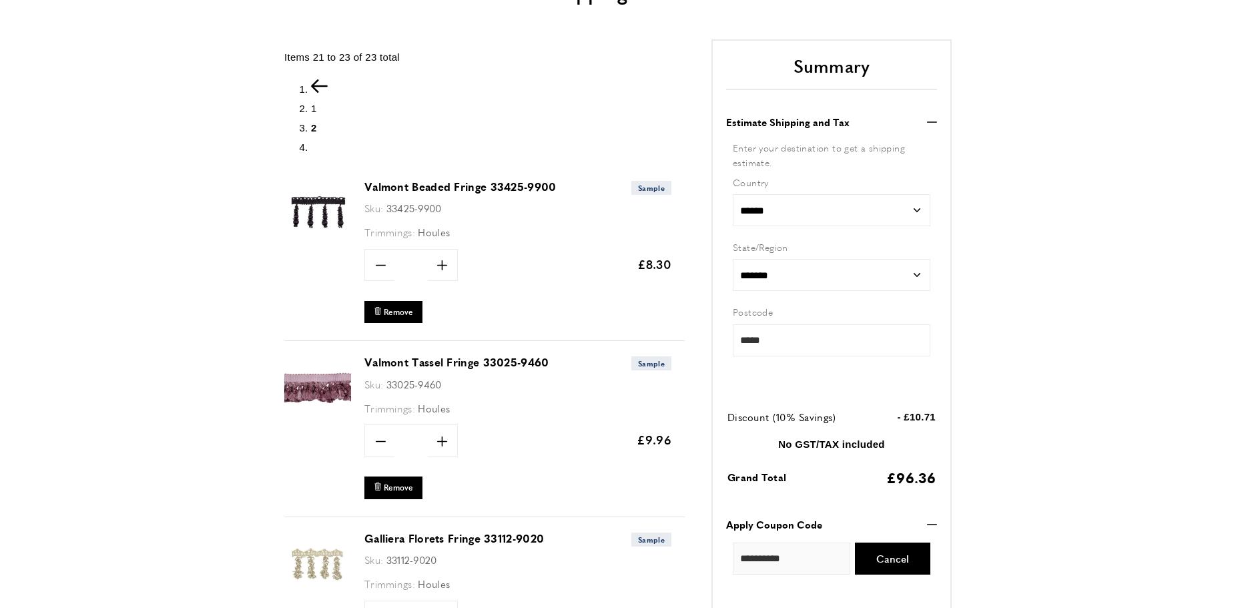
scroll to position [0, 1314]
click at [314, 110] on span "1" at bounding box center [314, 108] width 6 height 11
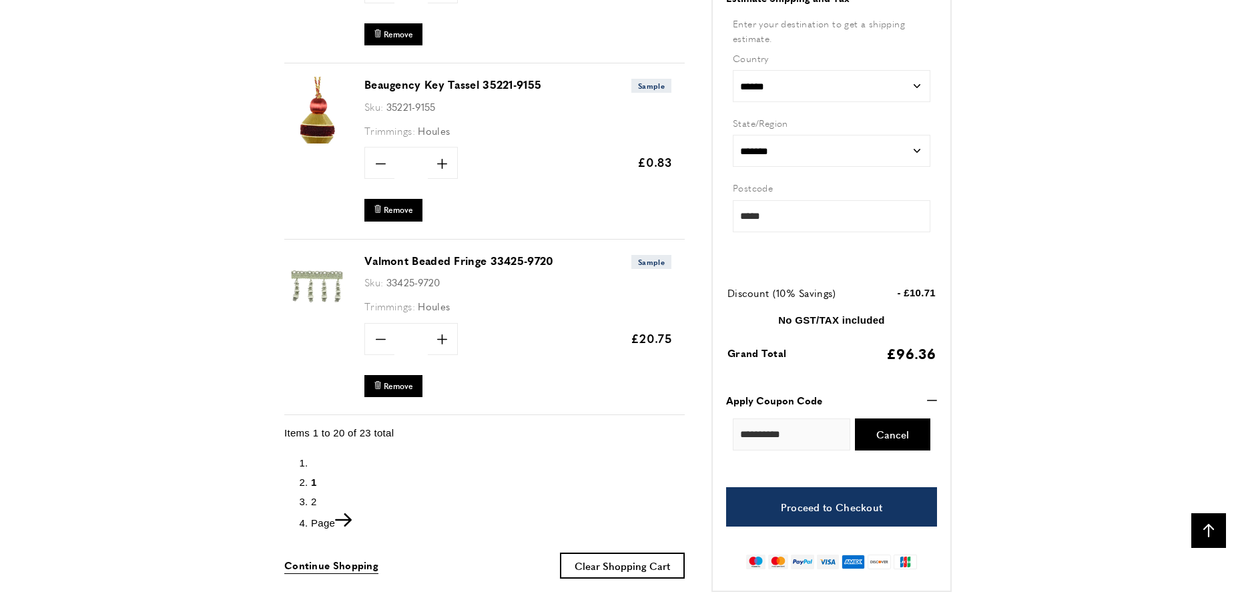
scroll to position [0, 187]
click at [315, 496] on span "2" at bounding box center [314, 501] width 6 height 11
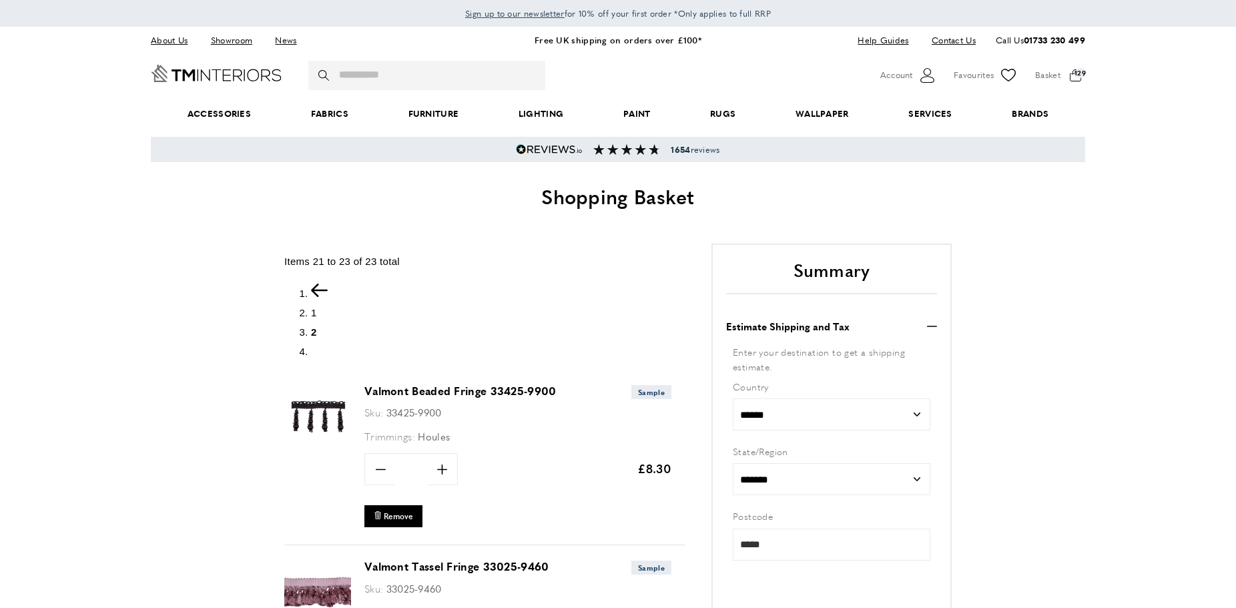
click at [333, 404] on img at bounding box center [317, 416] width 67 height 67
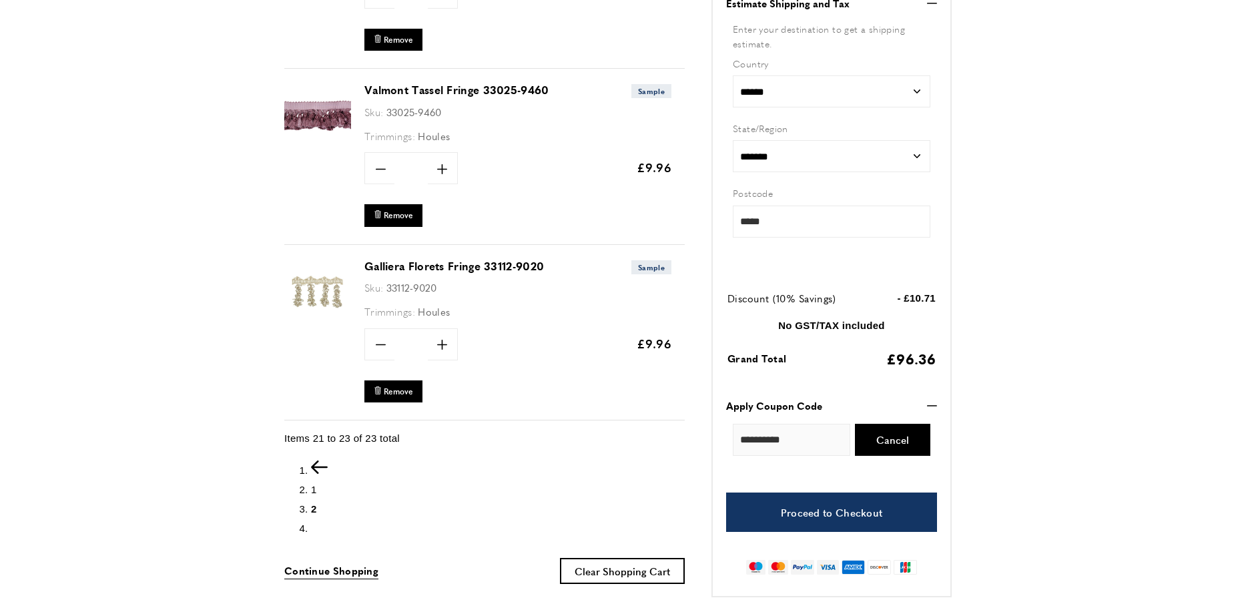
scroll to position [0, 2440]
